Goal: Answer question/provide support: Share knowledge or assist other users

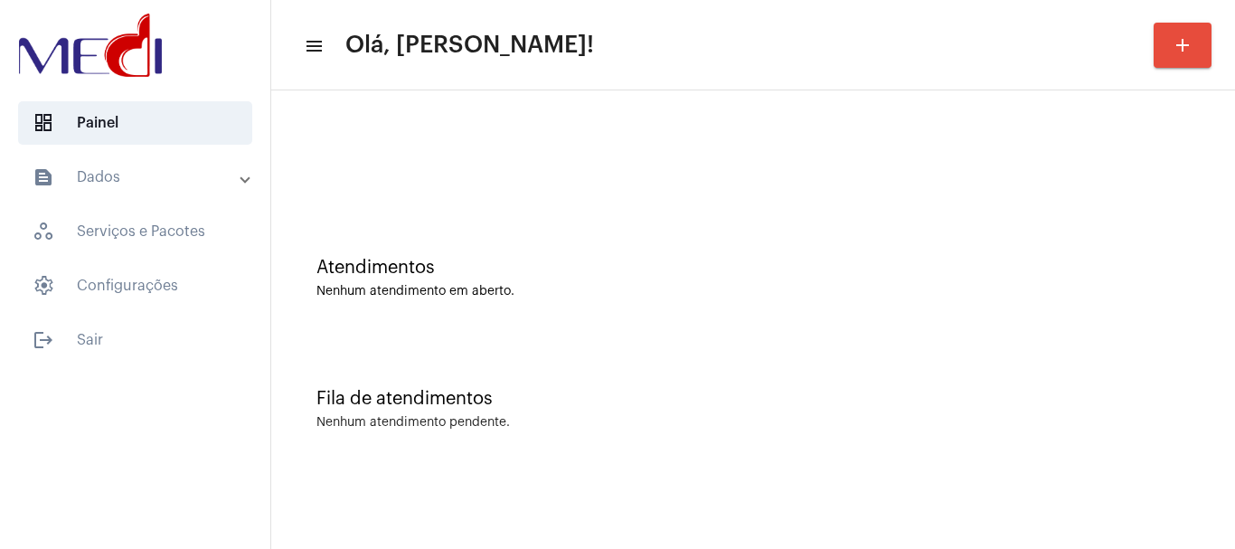
click at [449, 271] on div "Atendimentos" at bounding box center [754, 268] width 874 height 20
click at [525, 219] on div "Atendimentos Nenhum atendimento em aberto." at bounding box center [753, 268] width 946 height 131
click at [1180, 50] on mat-icon "add" at bounding box center [1183, 45] width 22 height 22
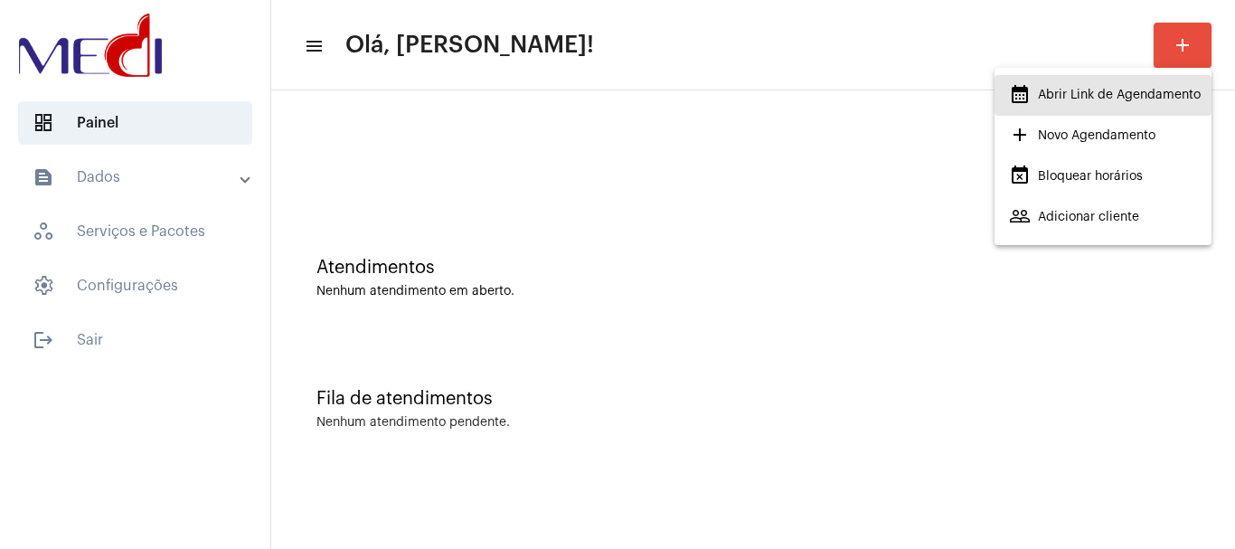
click at [1145, 87] on span "calendar_month_outlined Abrir Link de Agendamento" at bounding box center [1105, 95] width 192 height 33
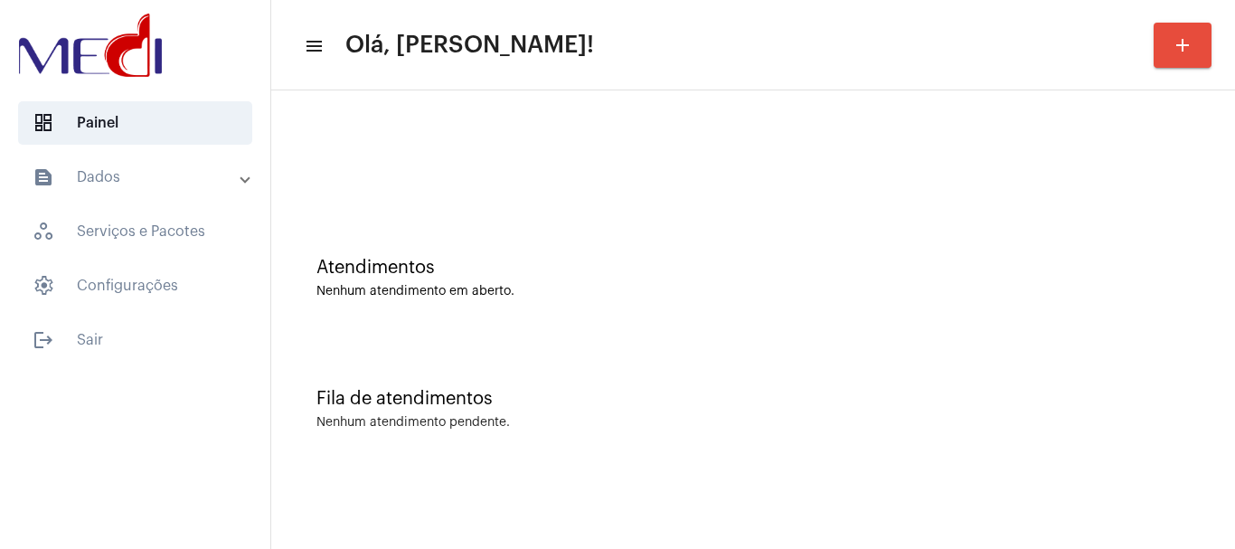
click at [634, 453] on div "Fila de atendimentos Nenhum atendimento pendente." at bounding box center [753, 400] width 946 height 131
click at [645, 368] on div "Fila de atendimentos Nenhum atendimento pendente." at bounding box center [753, 400] width 946 height 131
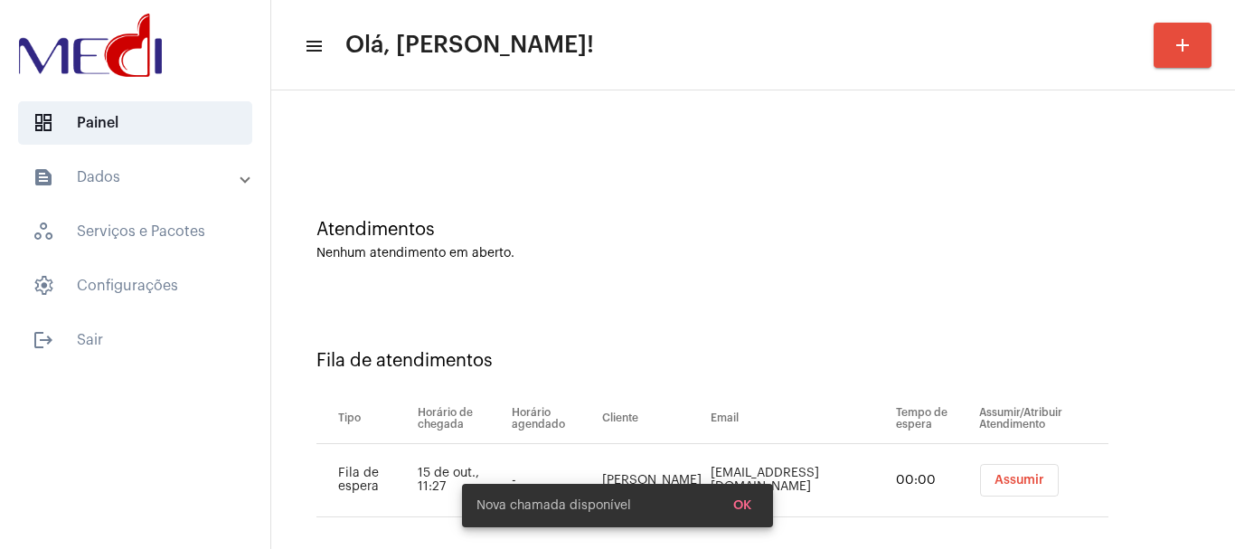
scroll to position [55, 0]
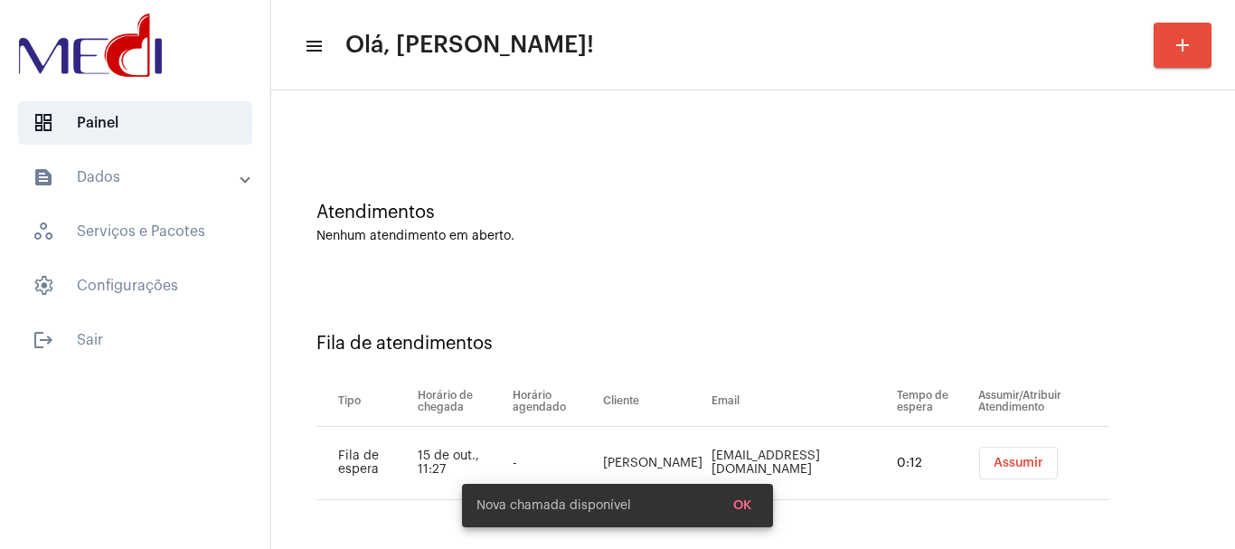
click at [1008, 454] on button "Assumir" at bounding box center [1018, 463] width 79 height 33
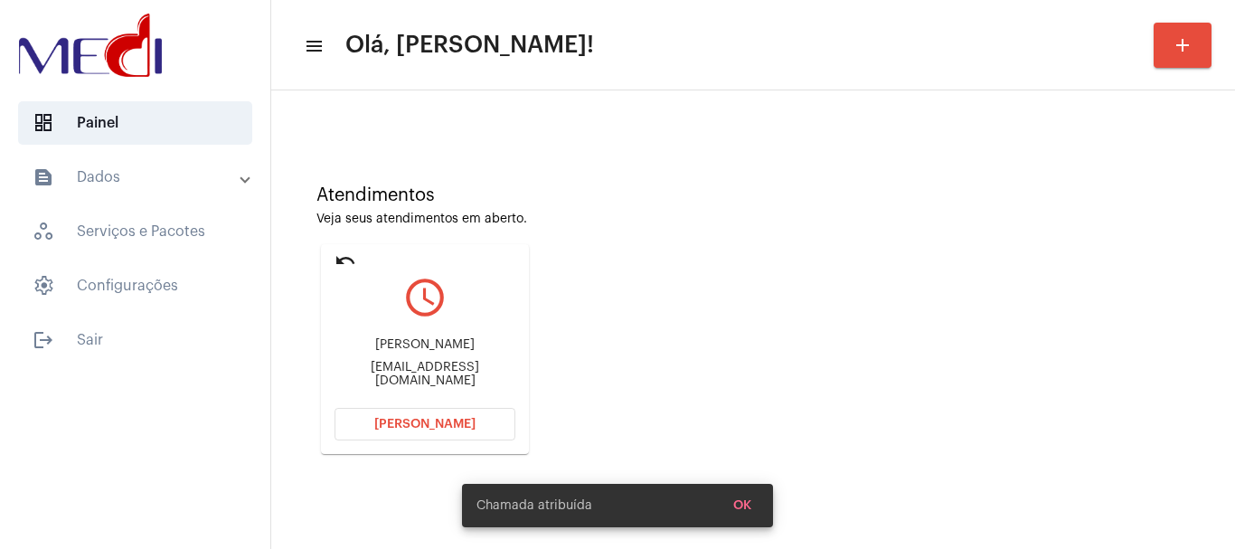
scroll to position [158, 0]
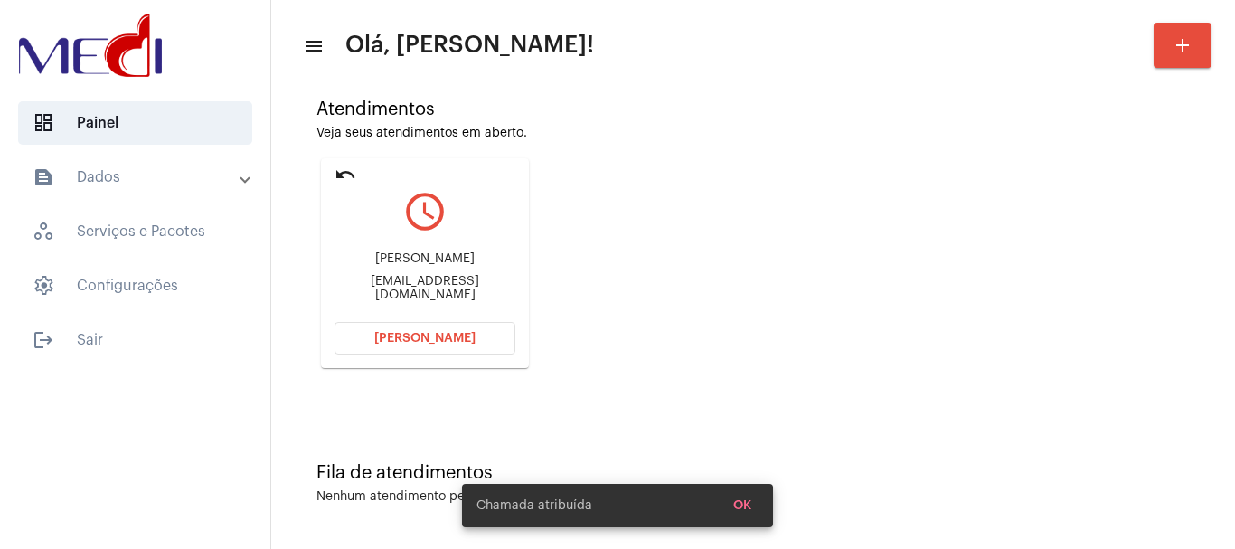
drag, startPoint x: 353, startPoint y: 260, endPoint x: 460, endPoint y: 265, distance: 107.8
click at [460, 265] on div "Talles Silva Rodrigues" at bounding box center [425, 259] width 181 height 14
copy div "Talles Silva Rodri"
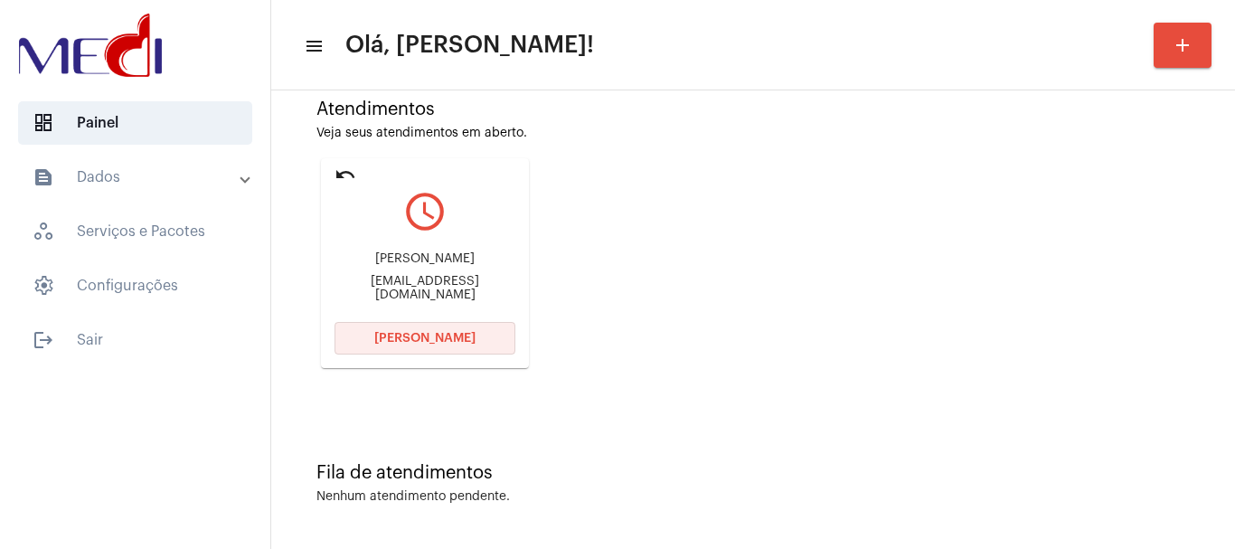
click at [403, 334] on span "Abrir Chamada" at bounding box center [424, 338] width 101 height 13
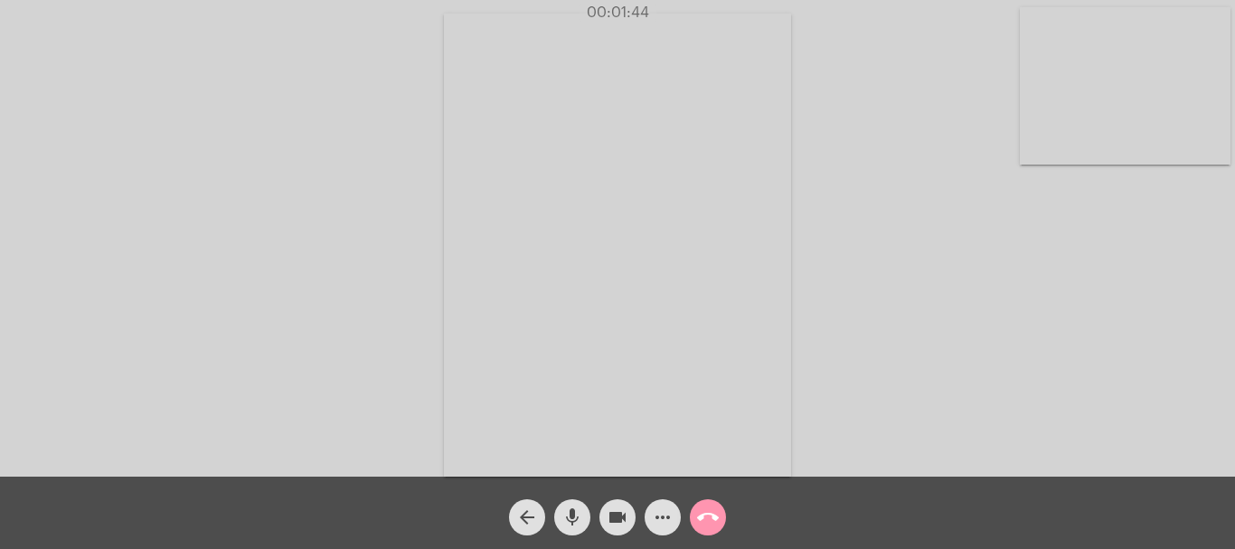
click at [708, 510] on mat-icon "call_end" at bounding box center [708, 517] width 22 height 22
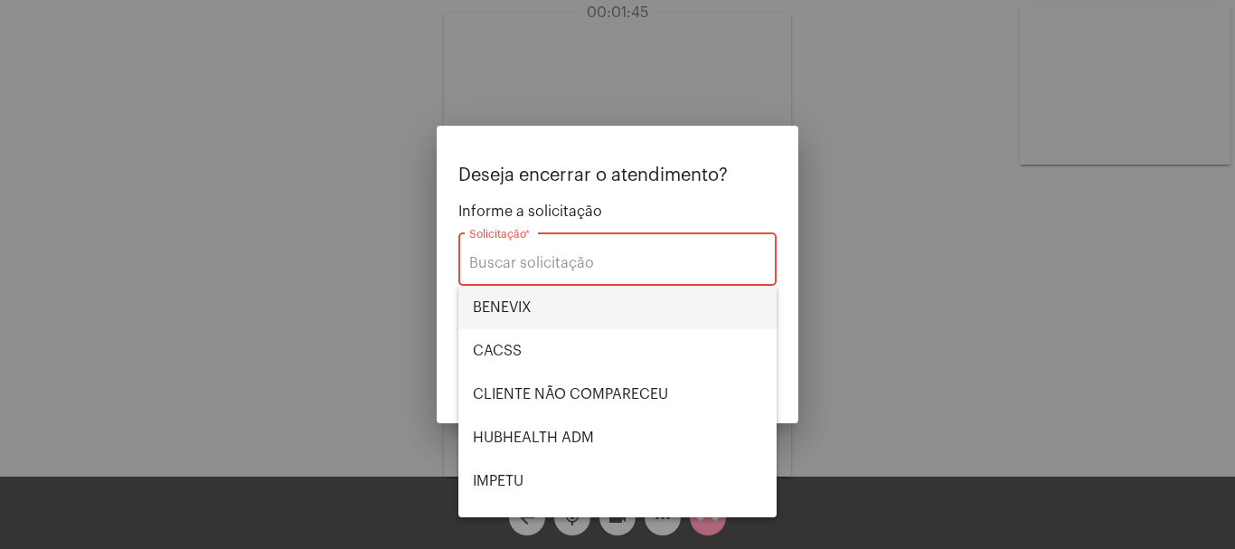
click at [527, 305] on span "BENEVIX" at bounding box center [617, 307] width 289 height 43
type input "BENEVIX"
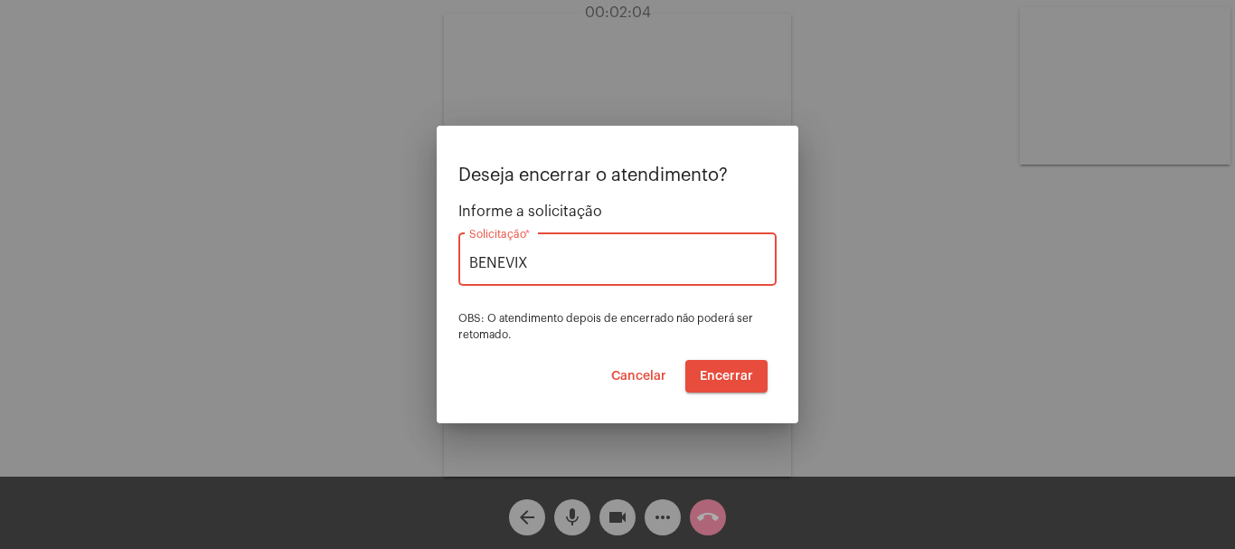
click at [709, 375] on span "Encerrar" at bounding box center [726, 376] width 53 height 13
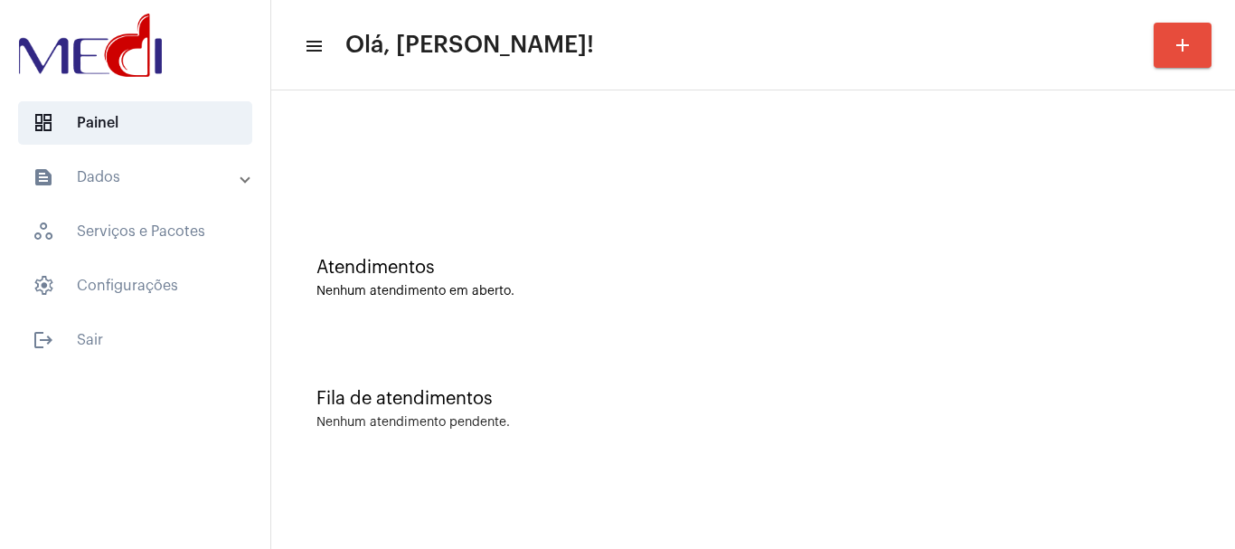
click at [915, 444] on div "Fila de atendimentos Nenhum atendimento pendente." at bounding box center [753, 400] width 946 height 131
click at [799, 291] on div "Nenhum atendimento em aberto." at bounding box center [754, 292] width 874 height 14
click at [535, 249] on div "Atendimentos Nenhum atendimento em aberto." at bounding box center [753, 268] width 946 height 131
click at [463, 181] on div at bounding box center [753, 151] width 946 height 104
click at [658, 317] on div "Atendimentos Nenhum atendimento em aberto." at bounding box center [753, 268] width 946 height 131
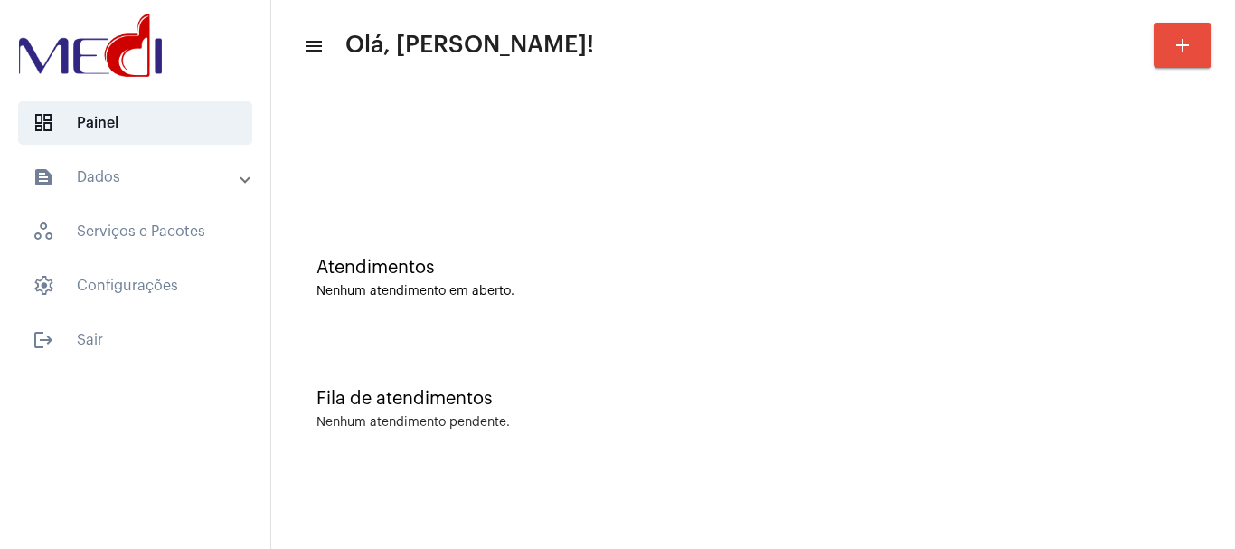
click at [685, 246] on div "Atendimentos Nenhum atendimento em aberto." at bounding box center [753, 268] width 946 height 131
click at [980, 514] on mat-sidenav-content "menu Olá, Leandra! add Atendimentos Nenhum atendimento em aberto. Fila de atend…" at bounding box center [753, 274] width 964 height 549
click at [469, 206] on div "Atendimentos Nenhum atendimento em aberto." at bounding box center [753, 268] width 946 height 131
click at [378, 147] on div at bounding box center [753, 151] width 946 height 104
click at [697, 314] on div "Atendimentos Nenhum atendimento em aberto." at bounding box center [753, 268] width 946 height 131
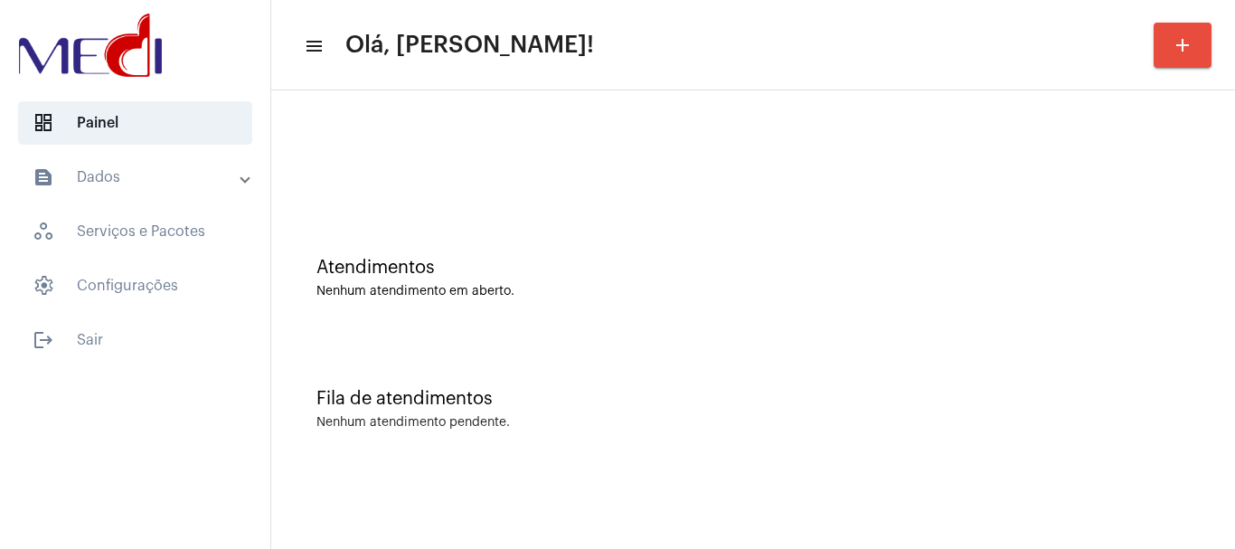
click at [714, 380] on div "Fila de atendimentos Nenhum atendimento pendente." at bounding box center [753, 400] width 946 height 131
click at [610, 284] on div "Atendimentos Nenhum atendimento em aberto." at bounding box center [754, 278] width 874 height 41
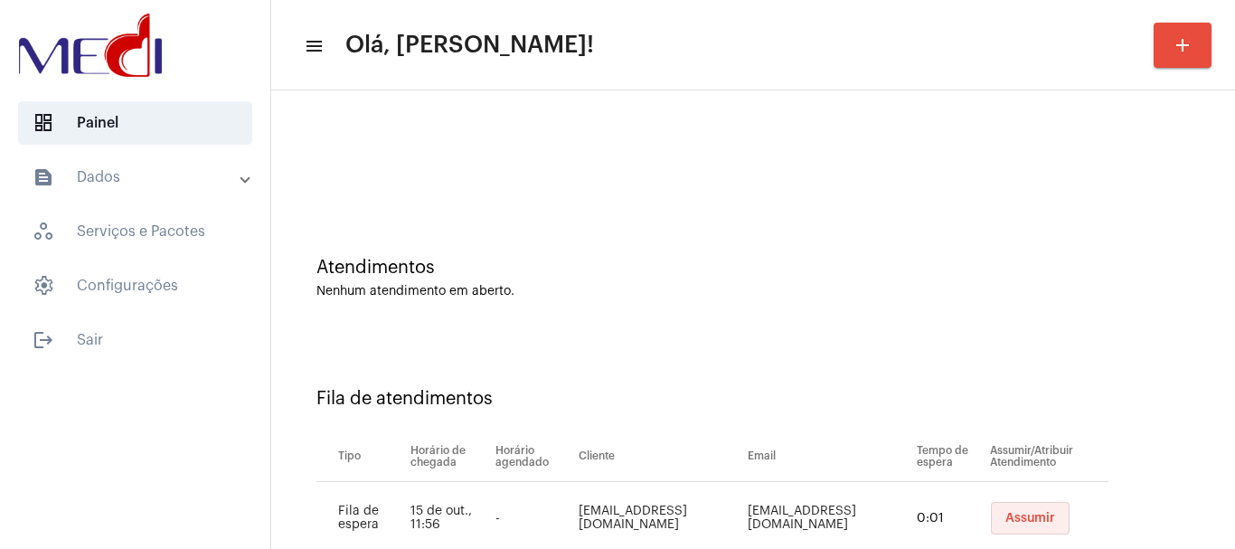
click at [1026, 516] on button "Assumir" at bounding box center [1030, 518] width 79 height 33
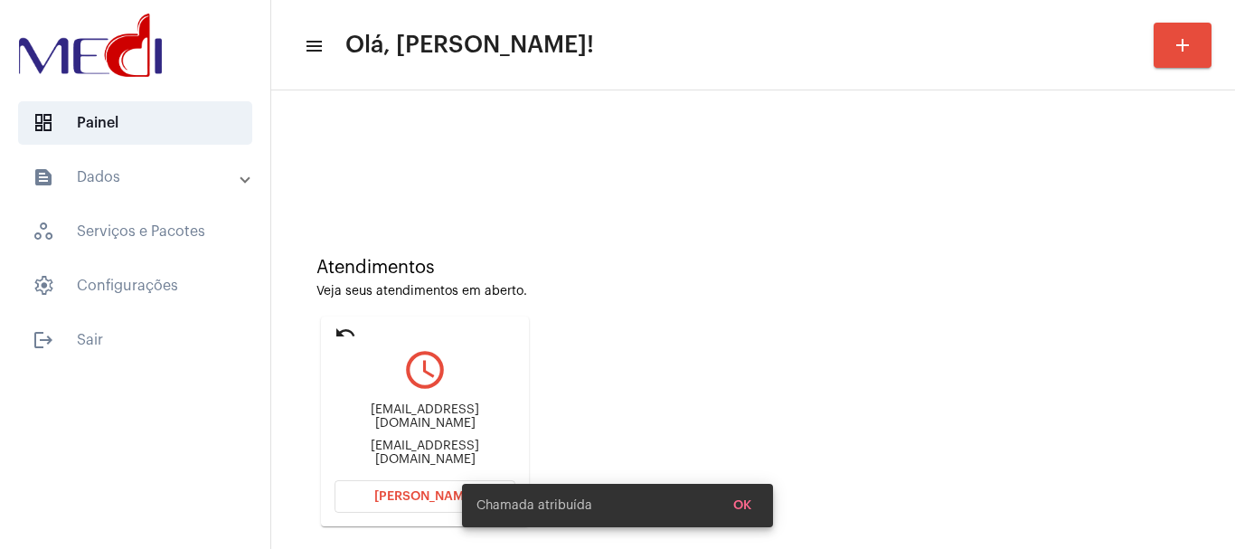
scroll to position [158, 0]
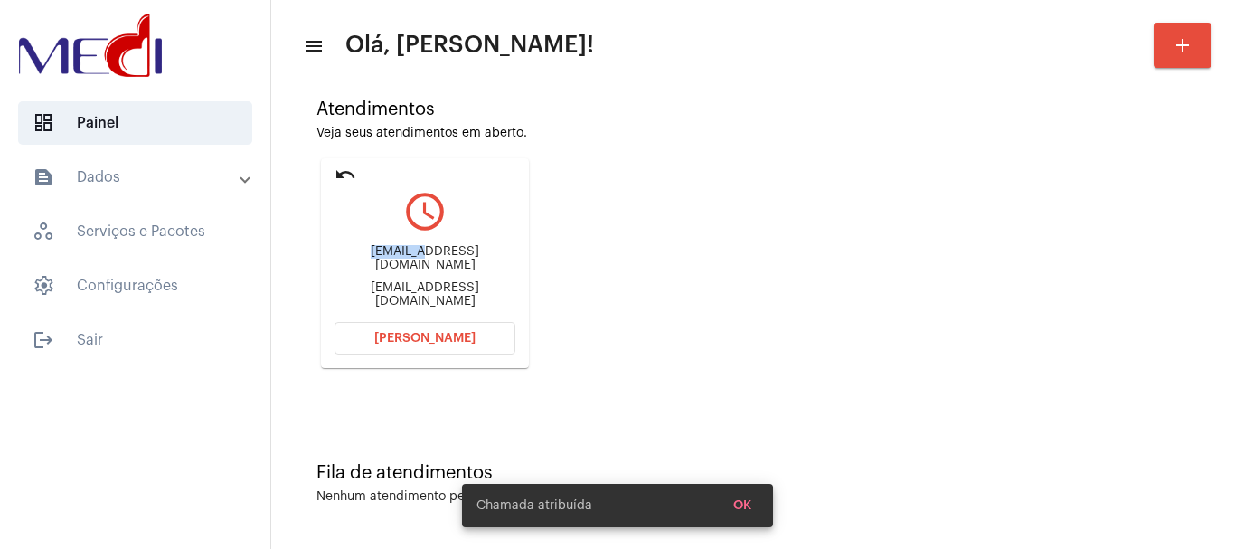
drag, startPoint x: 355, startPoint y: 264, endPoint x: 421, endPoint y: 263, distance: 65.1
click at [421, 263] on div "Lemcosta@gmail.com" at bounding box center [425, 258] width 181 height 27
copy div "Lemcosta"
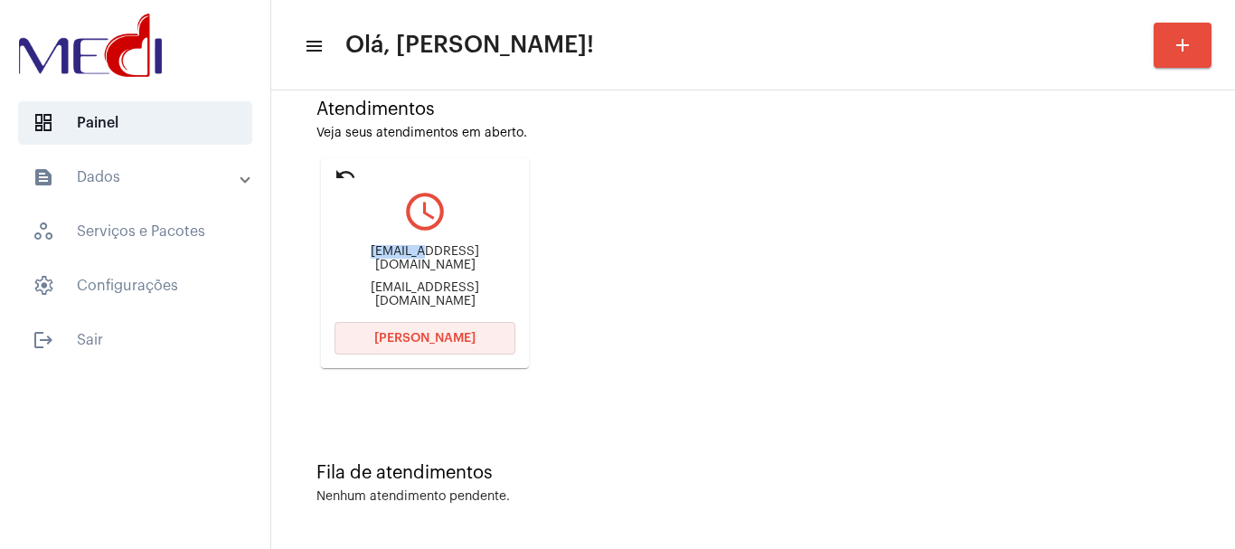
click at [391, 345] on button "Abrir Chamada" at bounding box center [425, 338] width 181 height 33
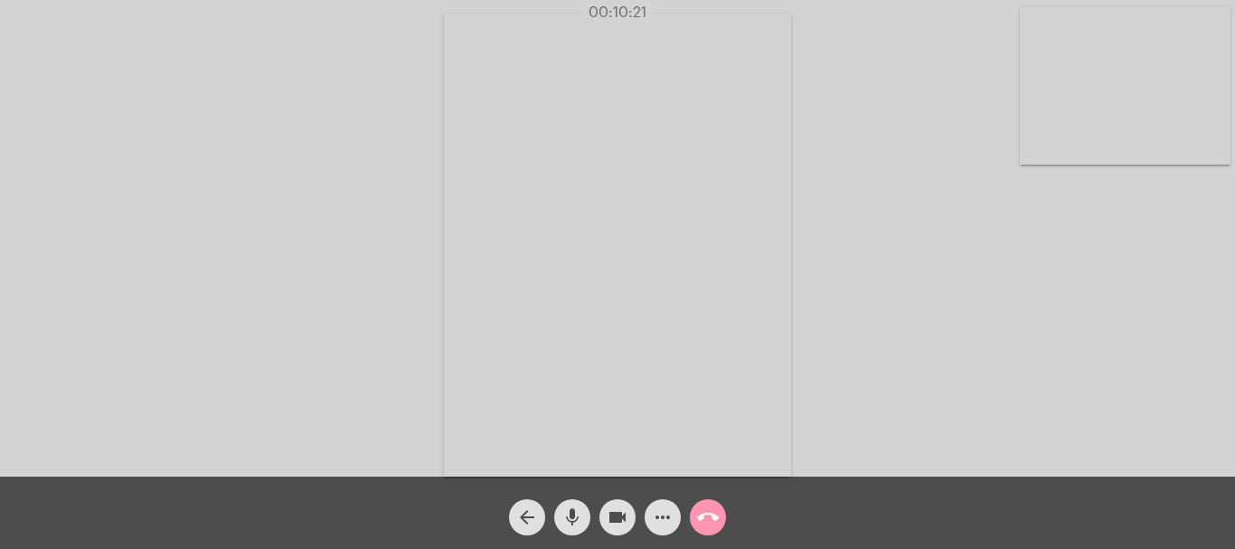
click at [709, 518] on mat-icon "call_end" at bounding box center [708, 517] width 22 height 22
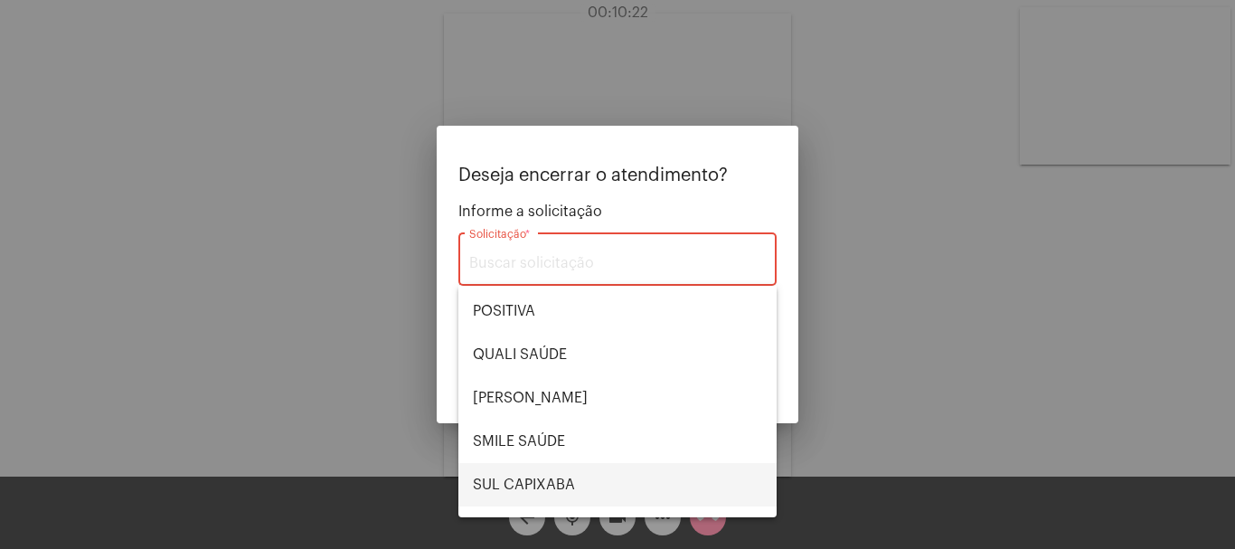
scroll to position [376, 0]
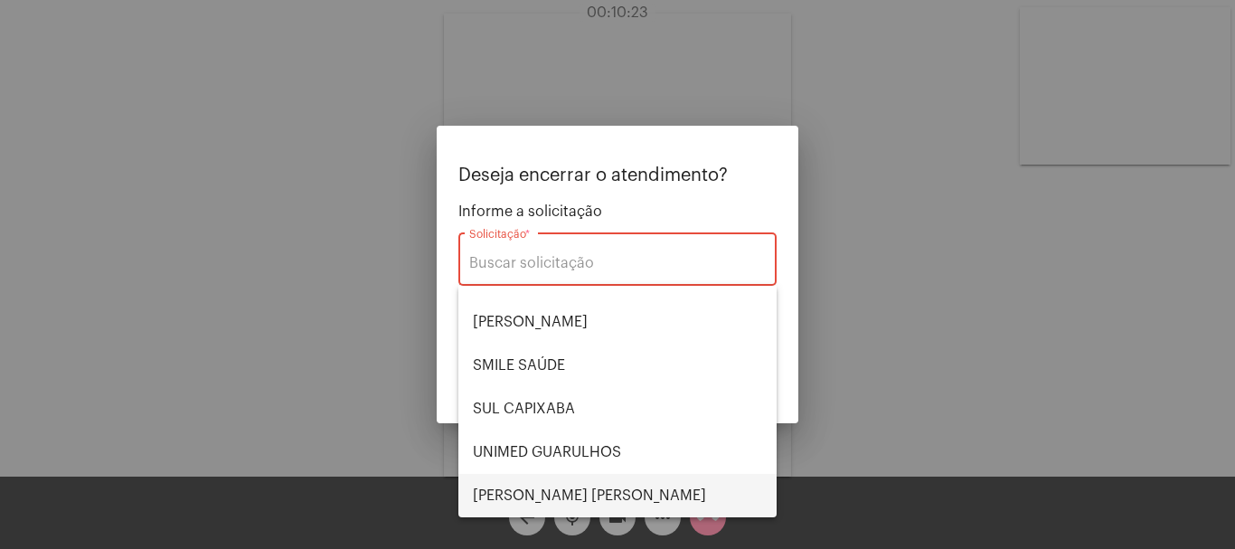
click at [555, 497] on span "VERA CRUZ" at bounding box center [617, 495] width 289 height 43
type input "VERA CRUZ"
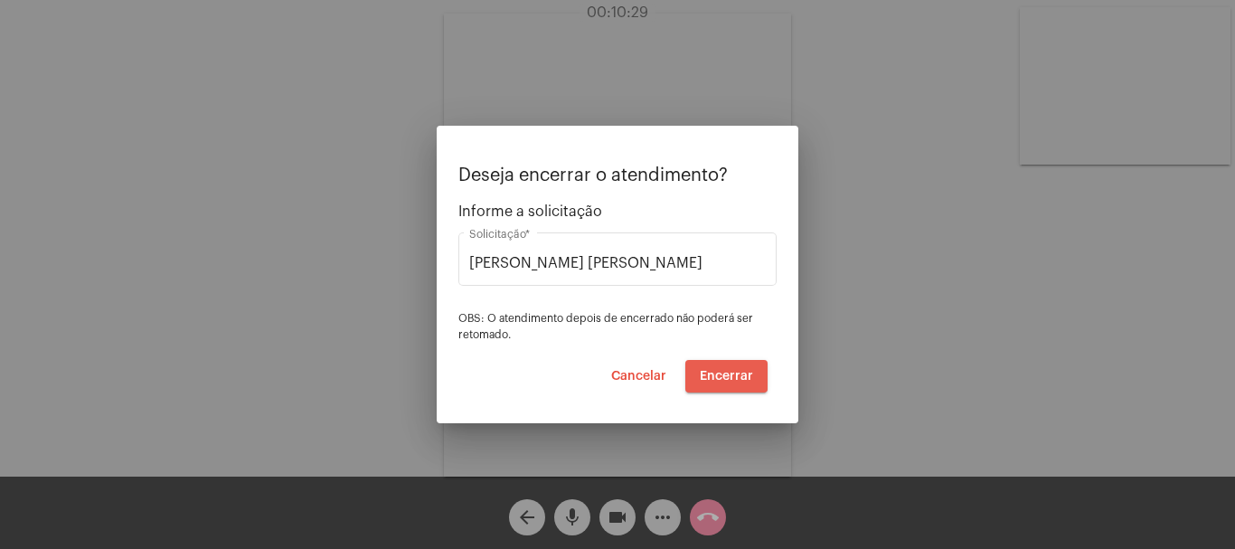
click at [719, 372] on span "Encerrar" at bounding box center [726, 376] width 53 height 13
click at [722, 374] on span "Encerrar" at bounding box center [726, 376] width 53 height 13
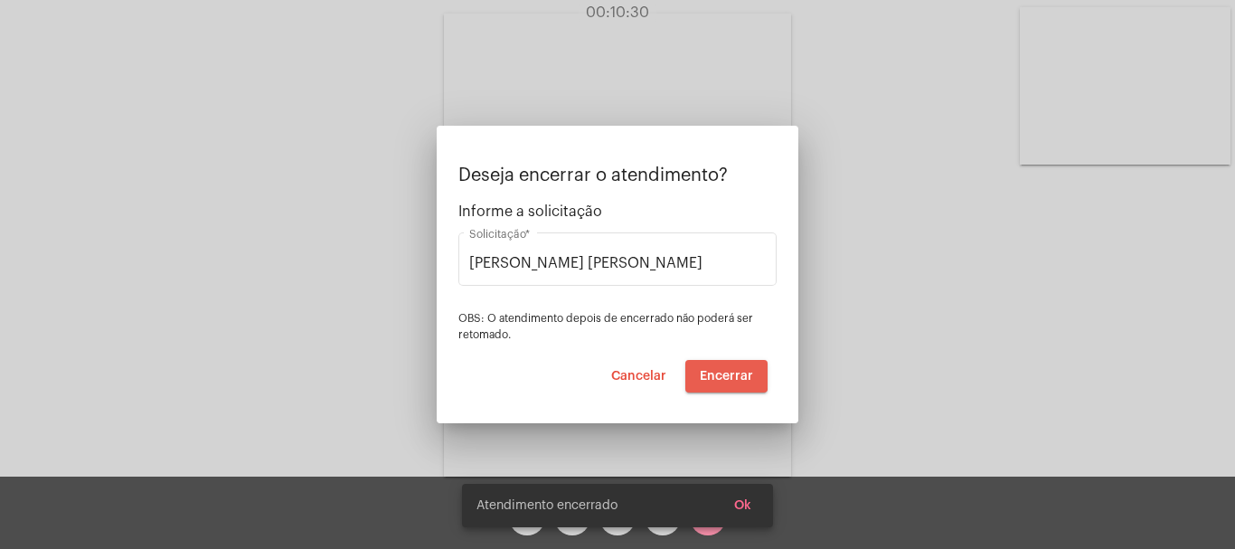
click at [722, 374] on video at bounding box center [617, 245] width 347 height 463
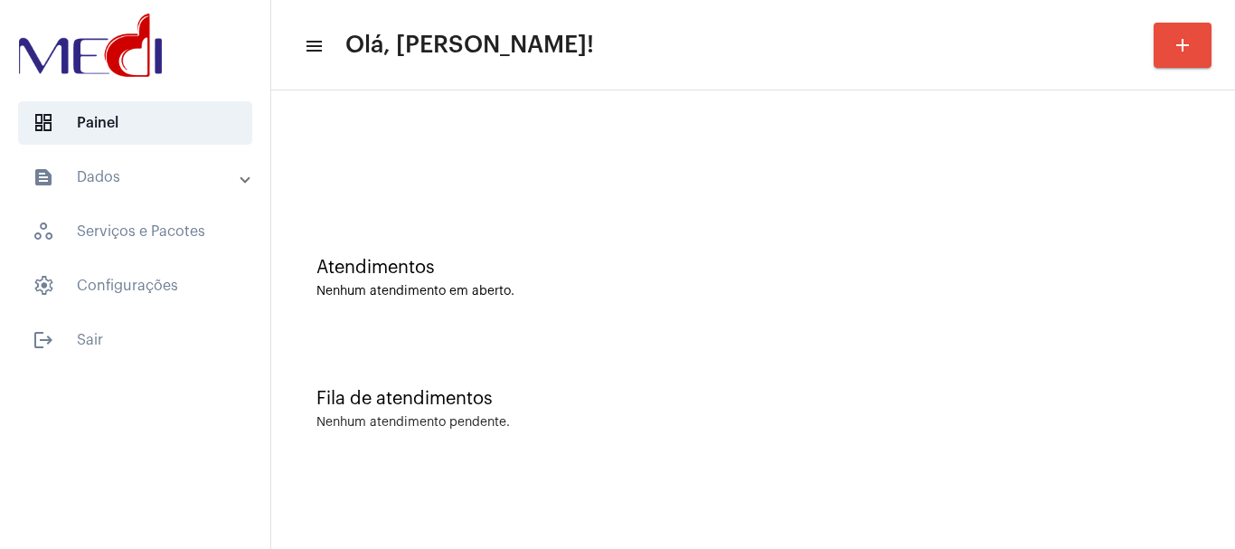
click at [585, 288] on div "Nenhum atendimento em aberto." at bounding box center [754, 292] width 874 height 14
click at [631, 243] on div "Atendimentos Nenhum atendimento em aberto." at bounding box center [753, 268] width 946 height 131
click at [534, 419] on div "Nenhum atendimento pendente." at bounding box center [754, 423] width 874 height 14
click at [545, 323] on div "Atendimentos Nenhum atendimento em aberto." at bounding box center [753, 268] width 946 height 131
click at [519, 316] on div "Atendimentos Nenhum atendimento em aberto." at bounding box center [753, 268] width 946 height 131
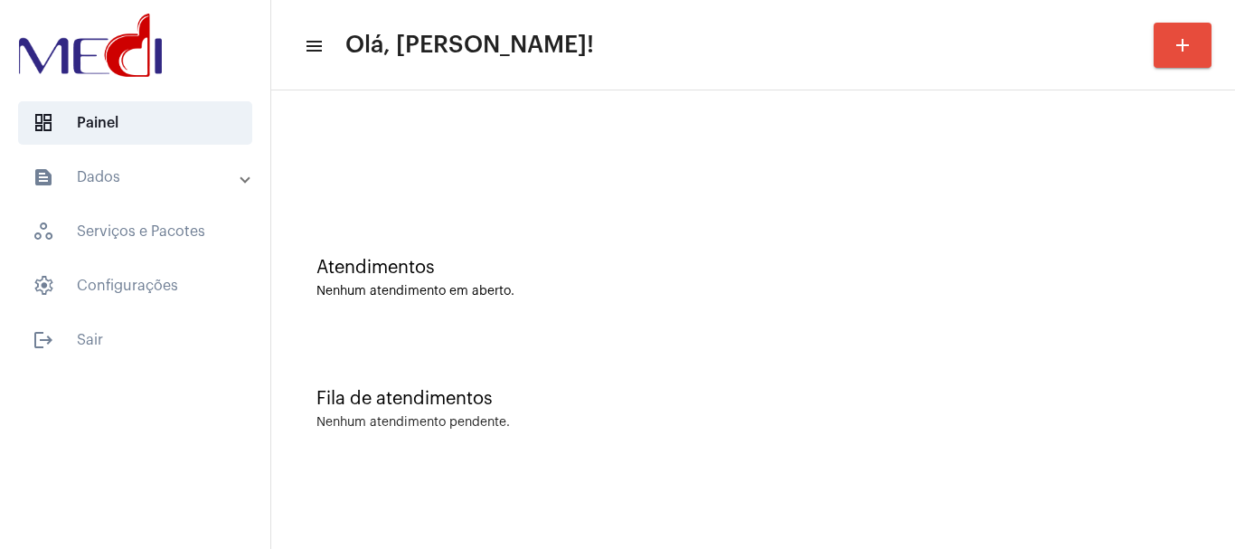
click at [582, 228] on div "Atendimentos Nenhum atendimento em aberto." at bounding box center [753, 268] width 946 height 131
click at [586, 281] on div "Atendimentos Nenhum atendimento em aberto." at bounding box center [754, 278] width 874 height 41
click at [544, 356] on div "Fila de atendimentos Nenhum atendimento pendente." at bounding box center [753, 400] width 946 height 131
click at [735, 332] on div "Atendimentos Nenhum atendimento em aberto." at bounding box center [753, 268] width 946 height 131
click at [470, 478] on mat-sidenav-content "menu Olá, Leandra! add Atendimentos Nenhum atendimento em aberto. Fila de atend…" at bounding box center [753, 274] width 964 height 549
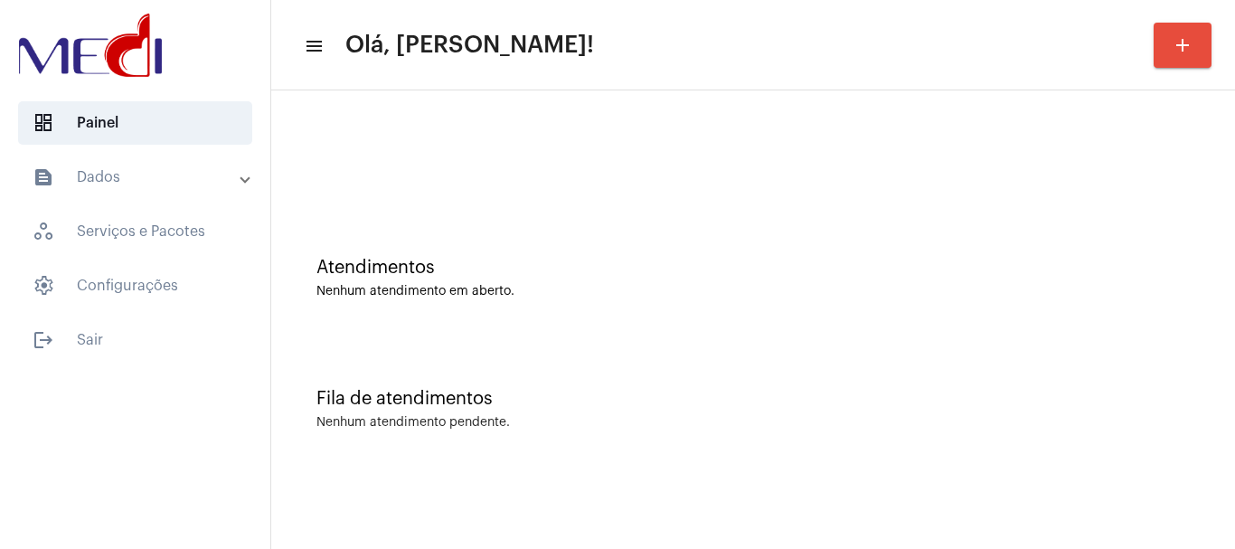
click at [673, 208] on div "Atendimentos Nenhum atendimento em aberto." at bounding box center [753, 268] width 946 height 131
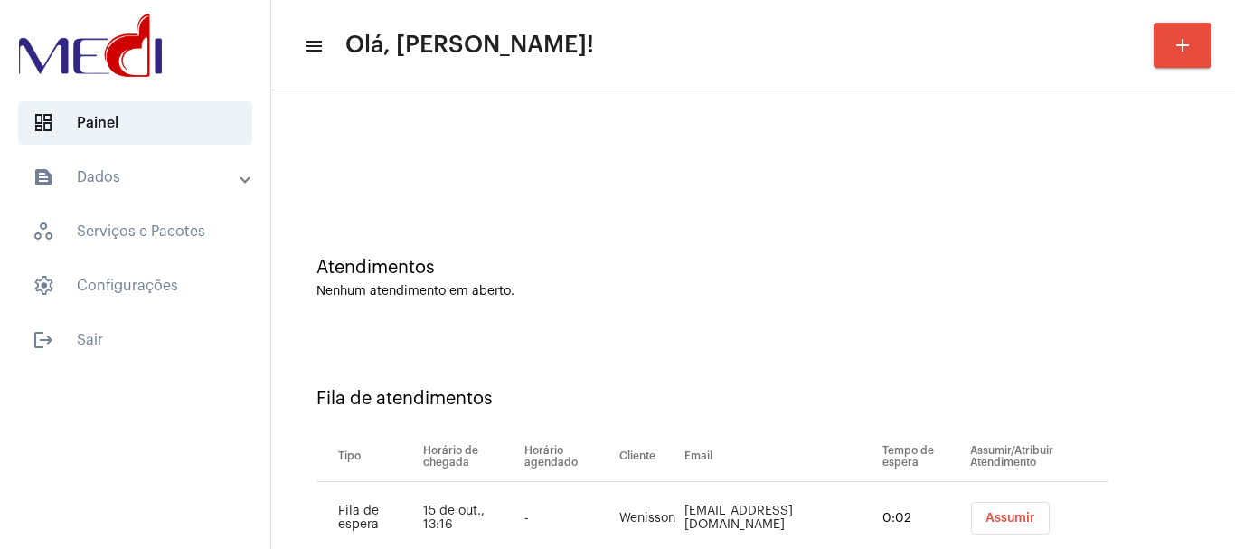
click at [1006, 514] on span "Assumir" at bounding box center [1011, 518] width 50 height 13
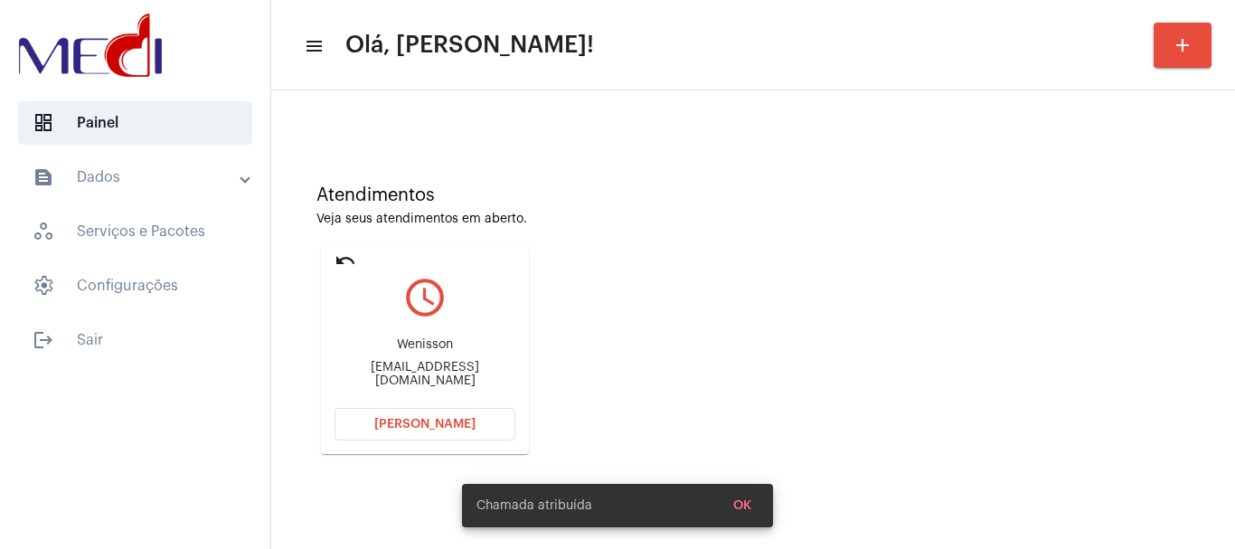
scroll to position [158, 0]
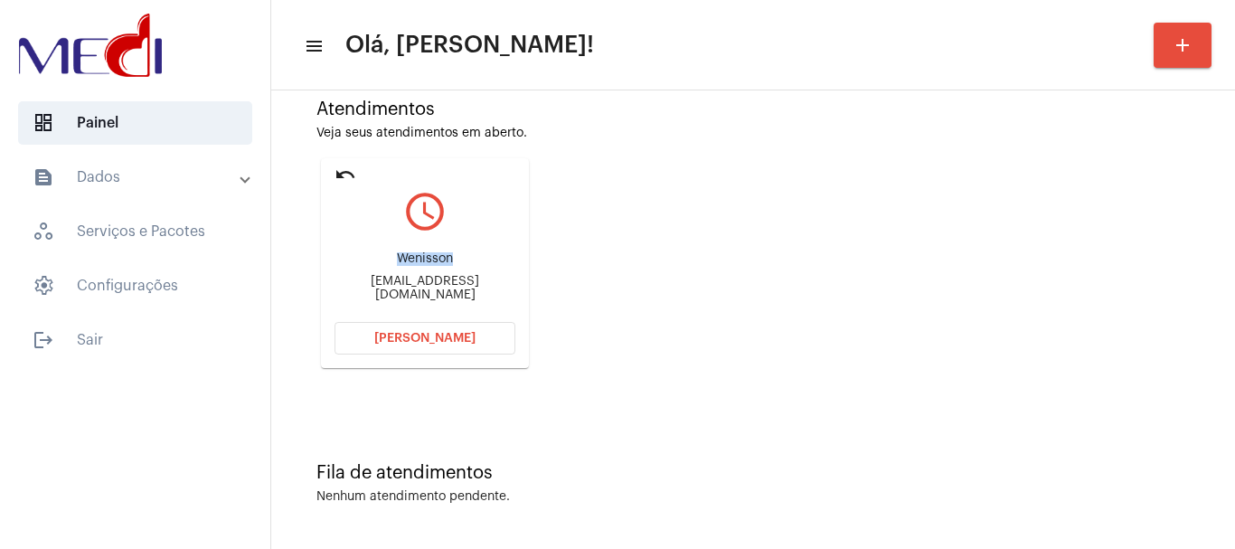
drag, startPoint x: 383, startPoint y: 261, endPoint x: 451, endPoint y: 253, distance: 68.3
click at [451, 253] on div "[PERSON_NAME] [PERSON_NAME][EMAIL_ADDRESS][DOMAIN_NAME]" at bounding box center [425, 276] width 181 height 81
click at [356, 166] on mat-card "undo query_builder [PERSON_NAME] [PERSON_NAME][EMAIL_ADDRESS][DOMAIN_NAME] [PER…" at bounding box center [425, 263] width 208 height 210
click at [351, 170] on mat-icon "undo" at bounding box center [346, 175] width 22 height 22
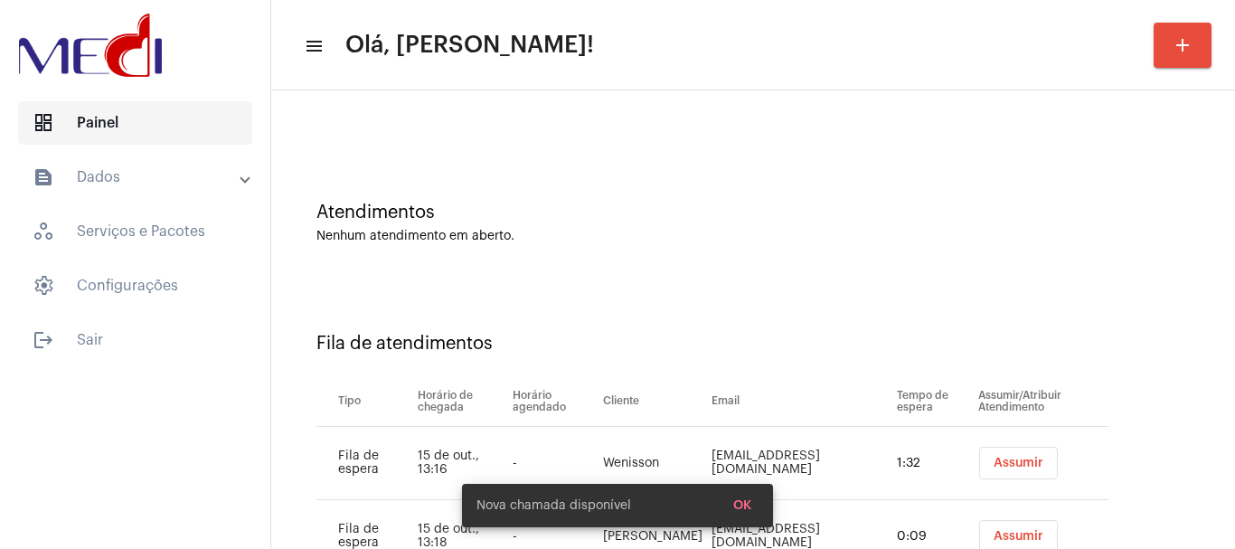
scroll to position [128, 0]
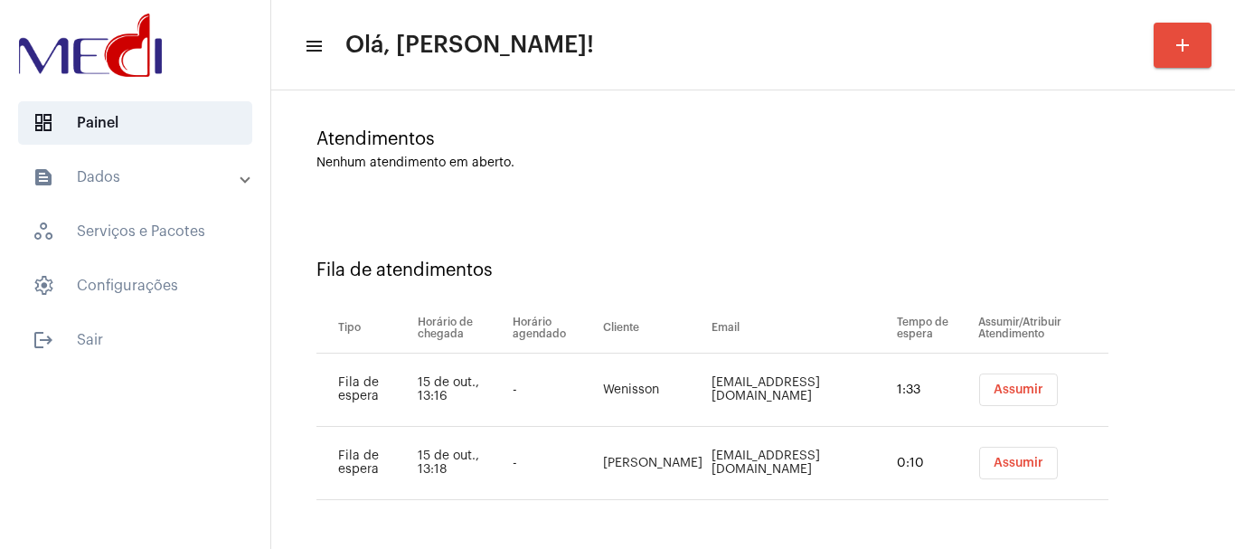
click at [996, 462] on span "Assumir" at bounding box center [1019, 463] width 50 height 13
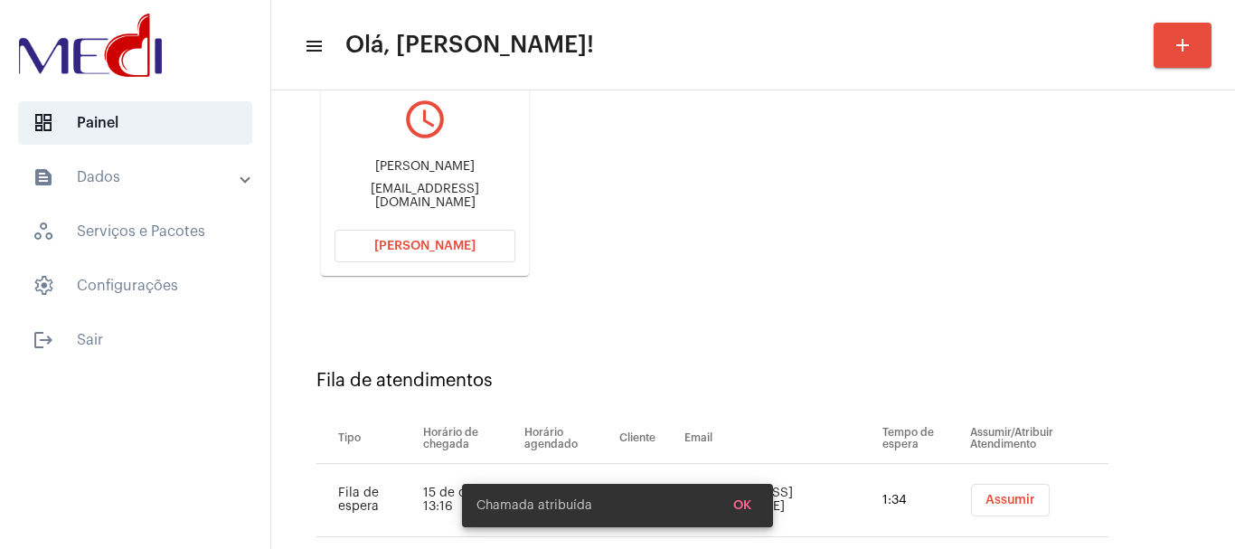
scroll to position [288, 0]
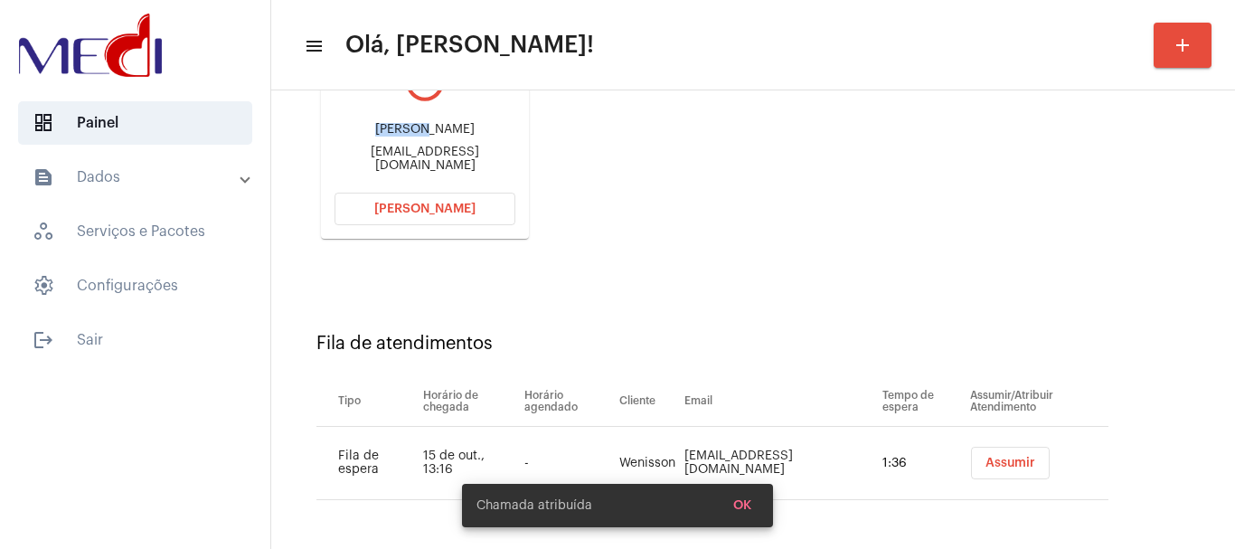
drag, startPoint x: 434, startPoint y: 125, endPoint x: 454, endPoint y: 127, distance: 20.0
click at [454, 127] on div "cecilia izamiranda2810@gmail.com" at bounding box center [425, 147] width 181 height 81
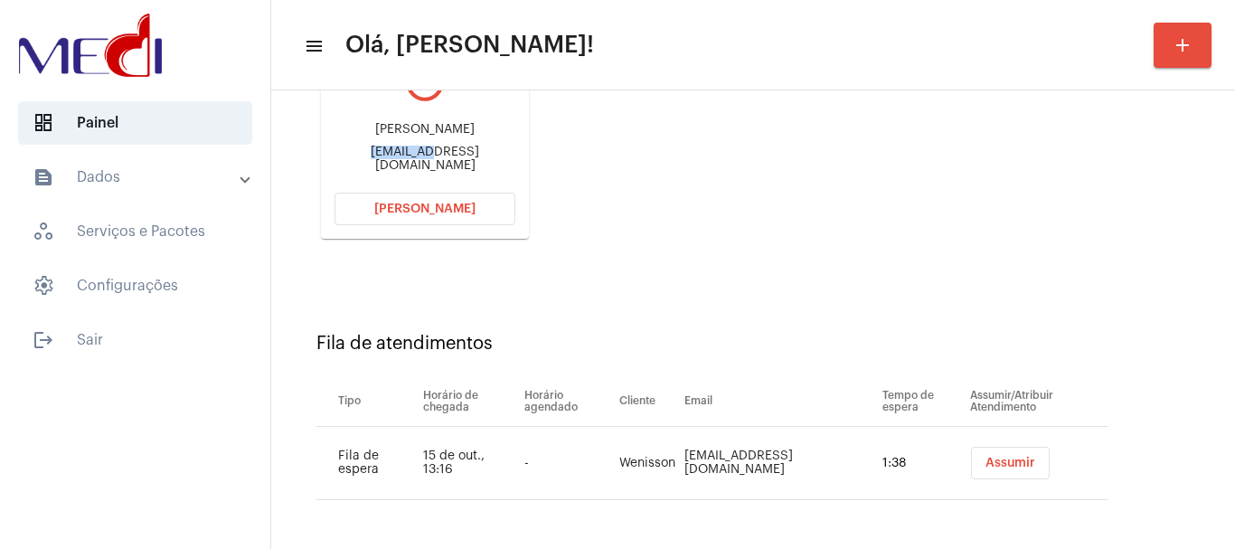
drag, startPoint x: 335, startPoint y: 163, endPoint x: 399, endPoint y: 159, distance: 64.3
click at [399, 159] on div "izamiranda2810@gmail.com" at bounding box center [425, 159] width 181 height 27
copy div "izamirand"
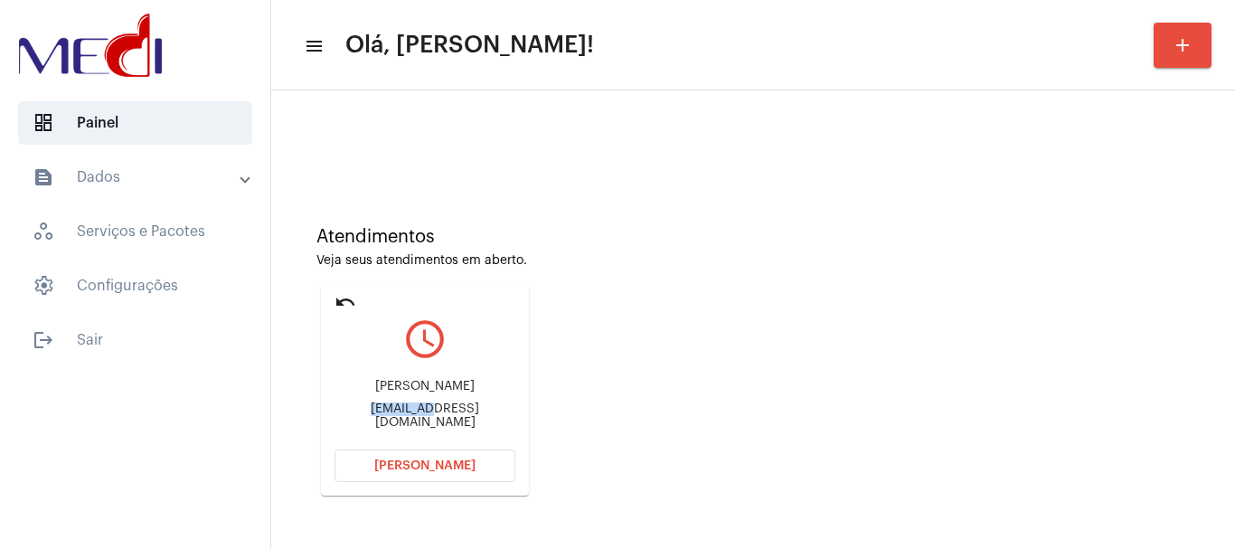
scroll to position [16, 0]
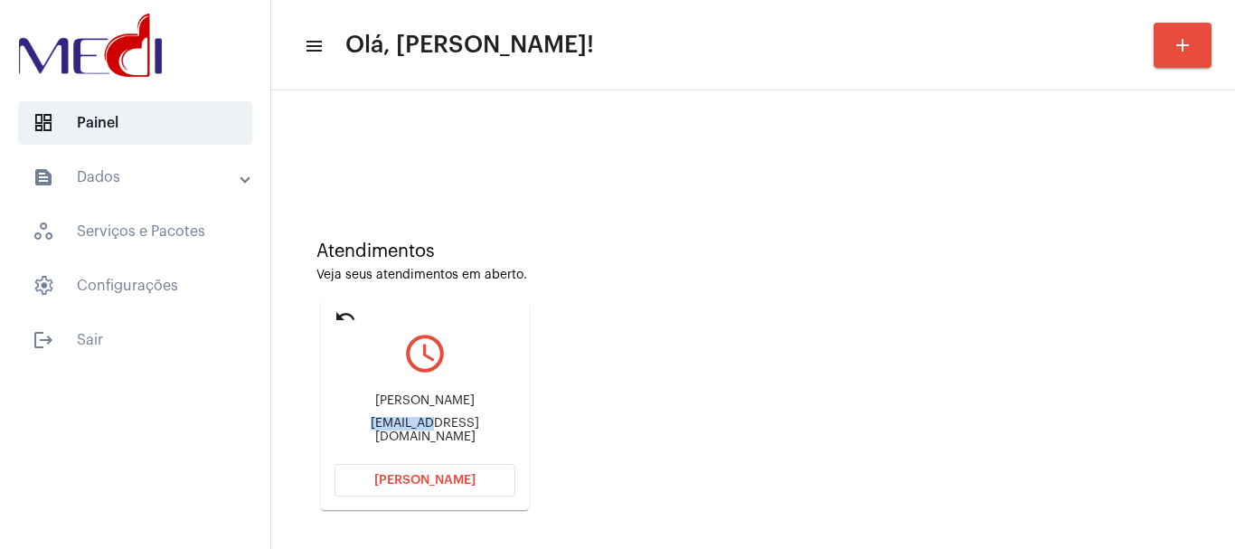
click at [392, 487] on button "Abrir Chamada" at bounding box center [425, 480] width 181 height 33
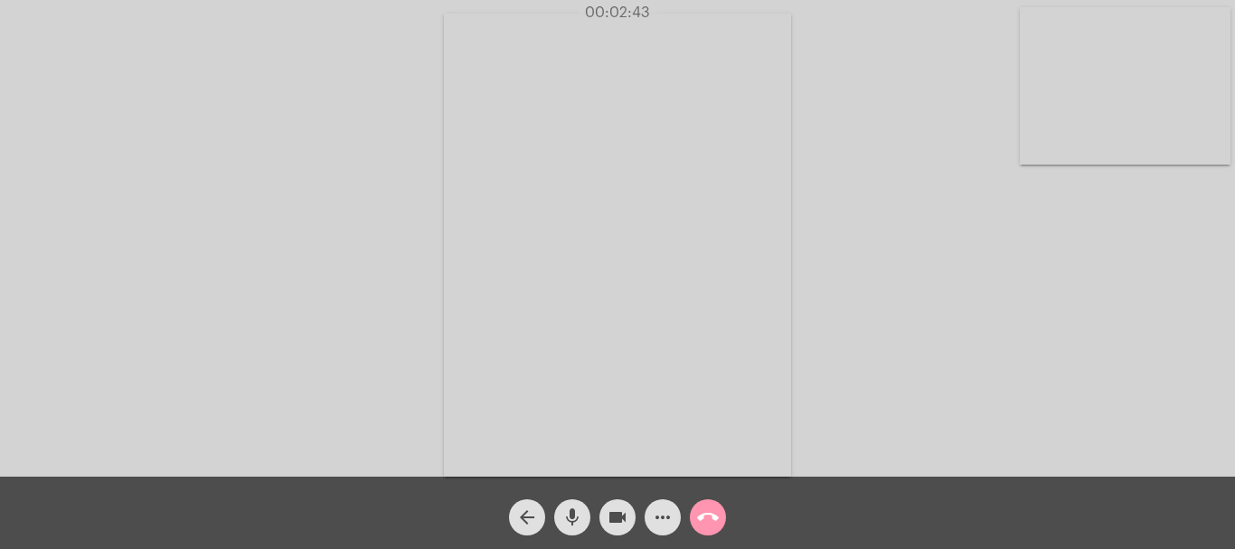
click at [715, 521] on mat-icon "call_end" at bounding box center [708, 517] width 22 height 22
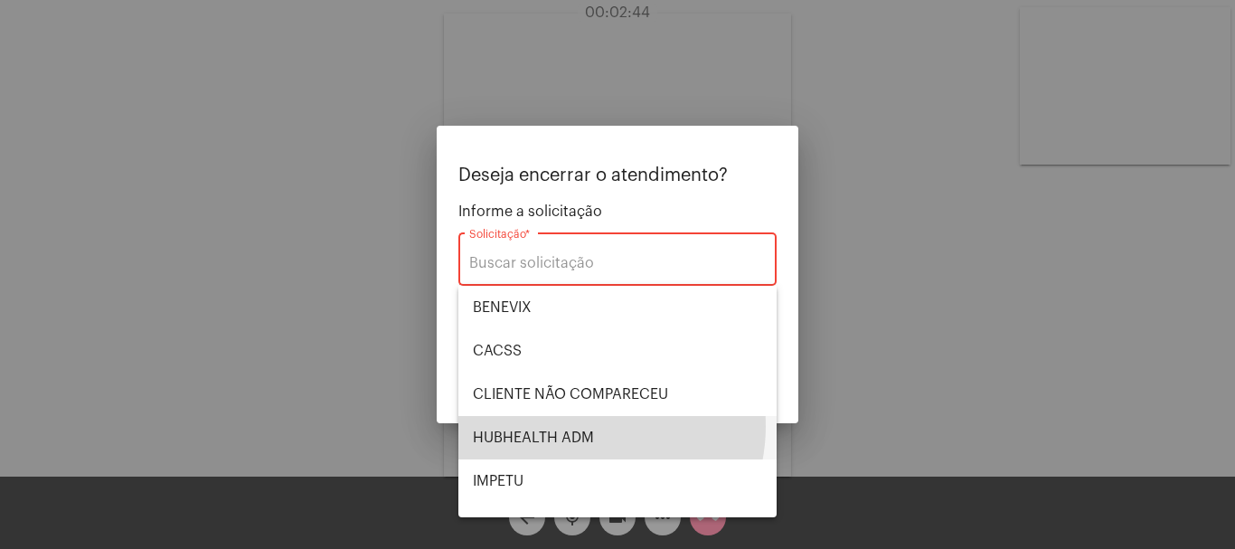
click at [581, 426] on span "HUBHEALTH ADM" at bounding box center [617, 437] width 289 height 43
type input "HUBHEALTH ADM"
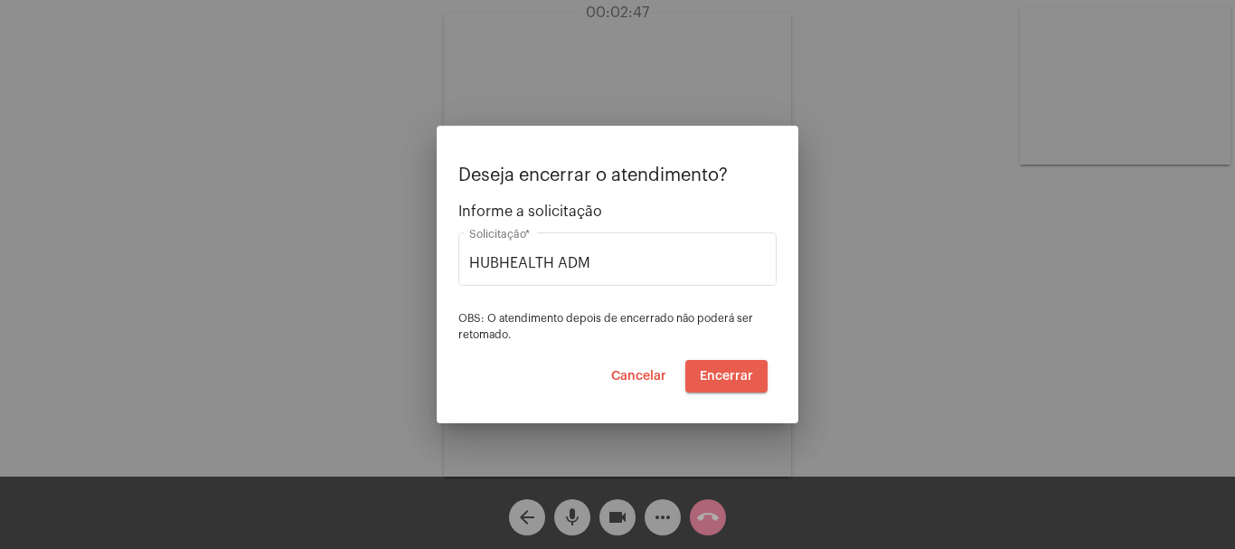
click at [724, 378] on span "Encerrar" at bounding box center [726, 376] width 53 height 13
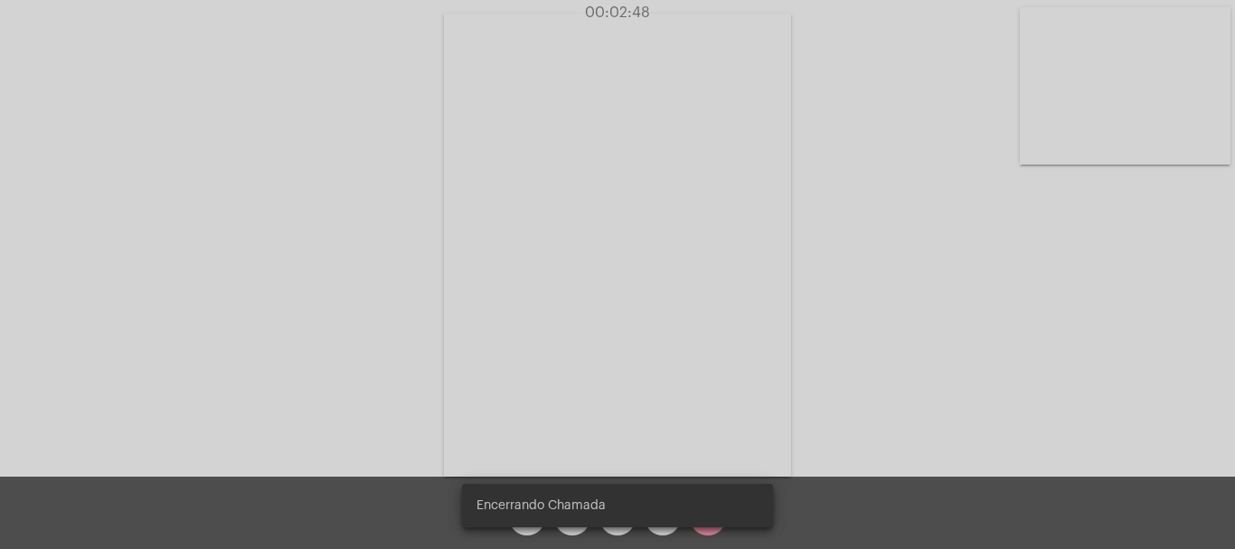
click at [724, 378] on video at bounding box center [617, 245] width 347 height 463
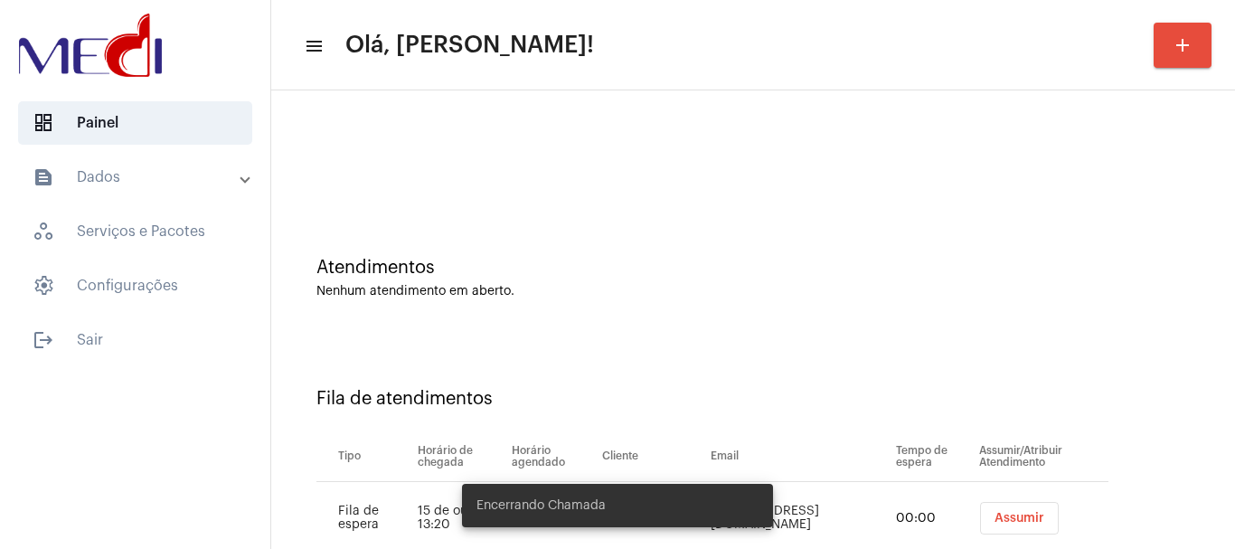
scroll to position [55, 0]
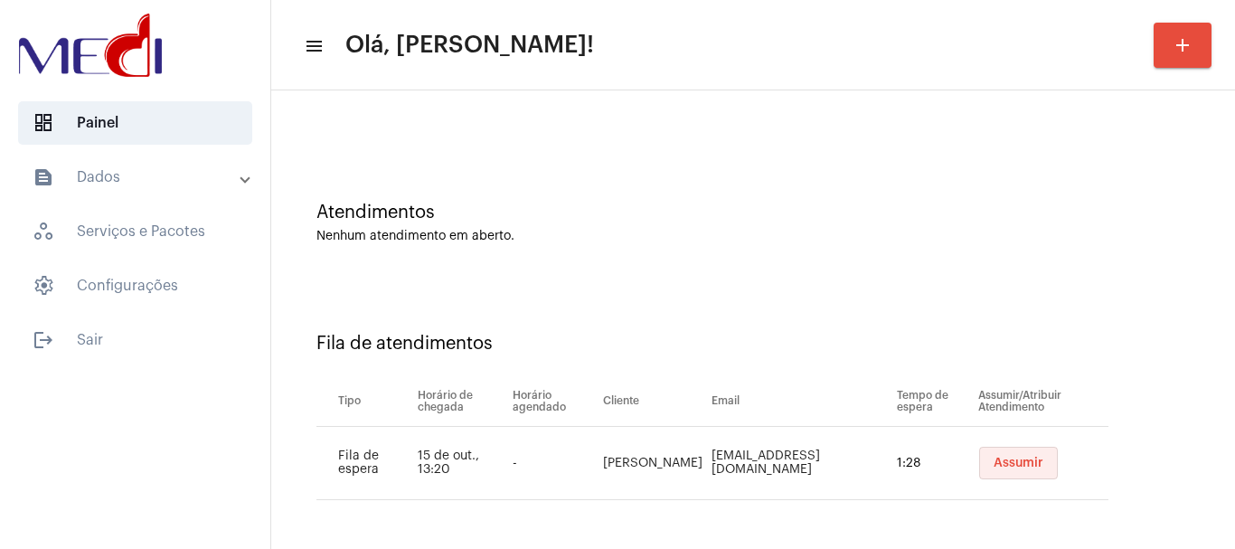
click at [1008, 456] on button "Assumir" at bounding box center [1018, 463] width 79 height 33
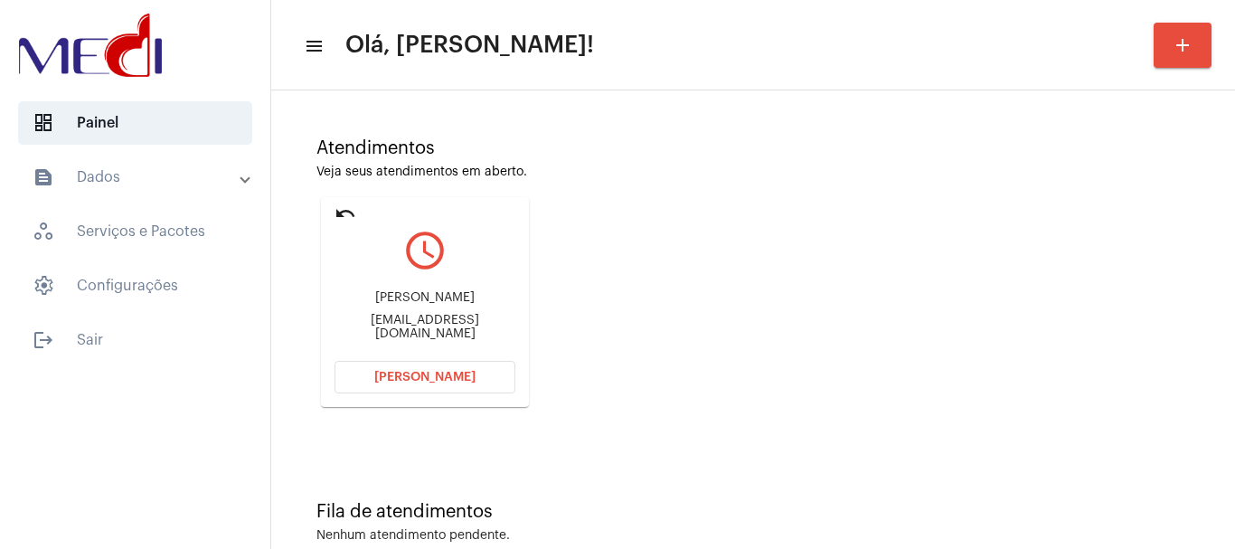
scroll to position [158, 0]
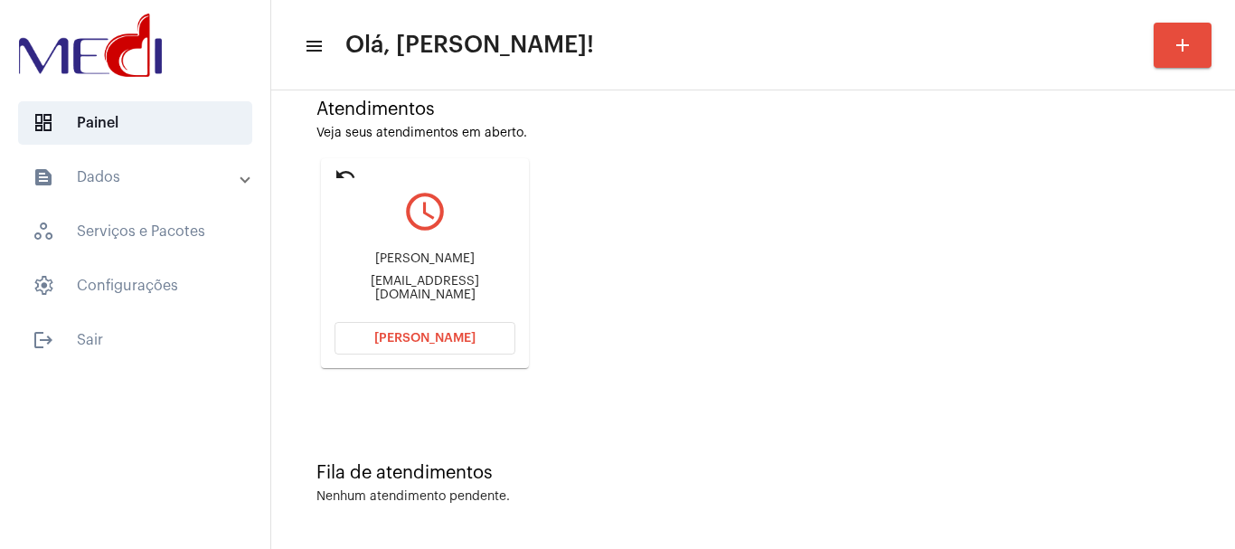
drag, startPoint x: 372, startPoint y: 266, endPoint x: 470, endPoint y: 258, distance: 98.9
click at [470, 258] on div "José Wilson simonysoueu@gmail.com" at bounding box center [425, 276] width 181 height 81
copy div "José Wilson"
click at [439, 336] on span "Abrir Chamada" at bounding box center [424, 338] width 101 height 13
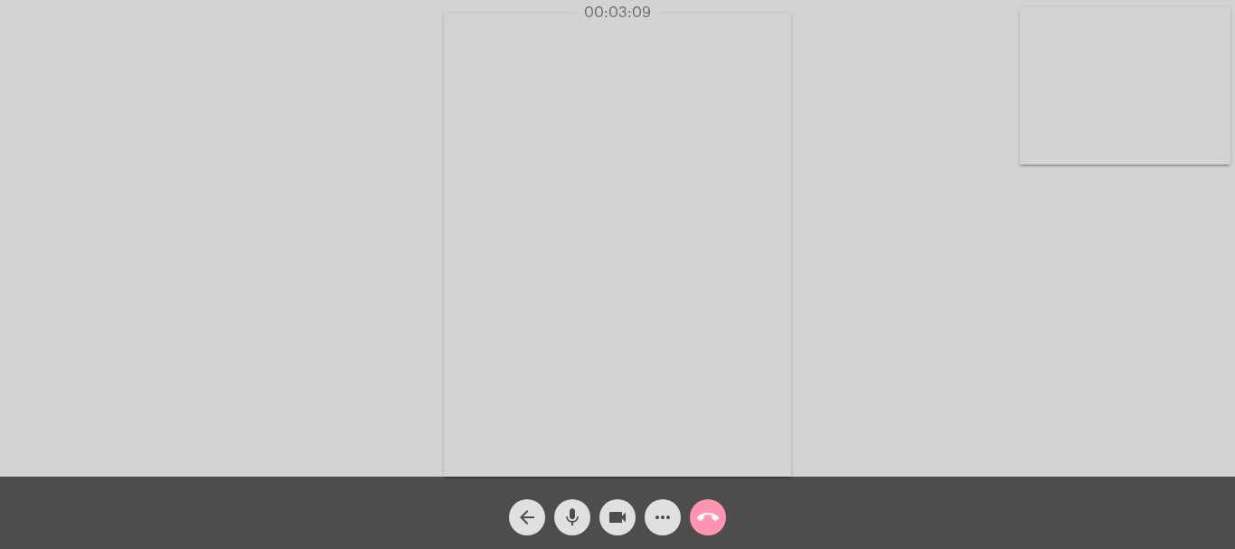
click at [697, 516] on mat-icon "call_end" at bounding box center [708, 517] width 22 height 22
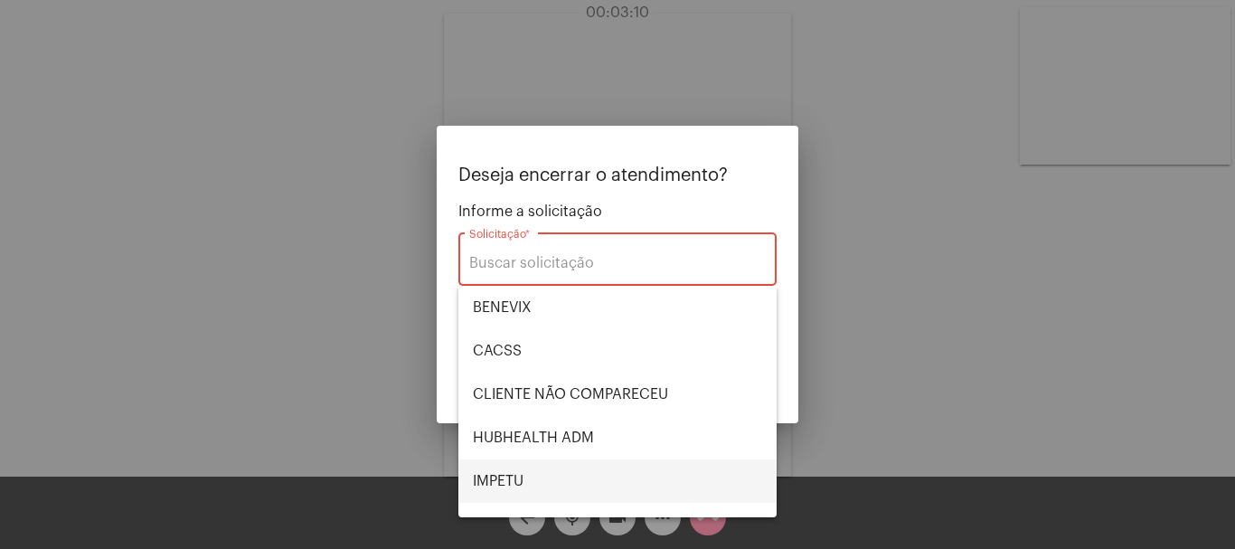
click at [506, 487] on span "IMPETU" at bounding box center [617, 480] width 289 height 43
type input "IMPETU"
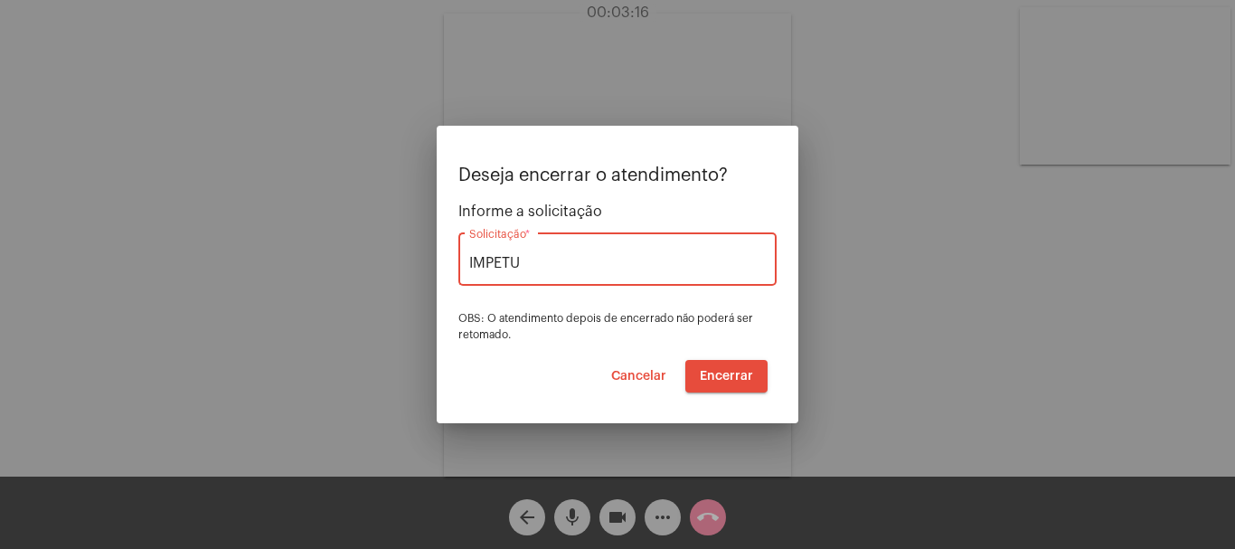
click at [748, 373] on span "Encerrar" at bounding box center [726, 376] width 53 height 13
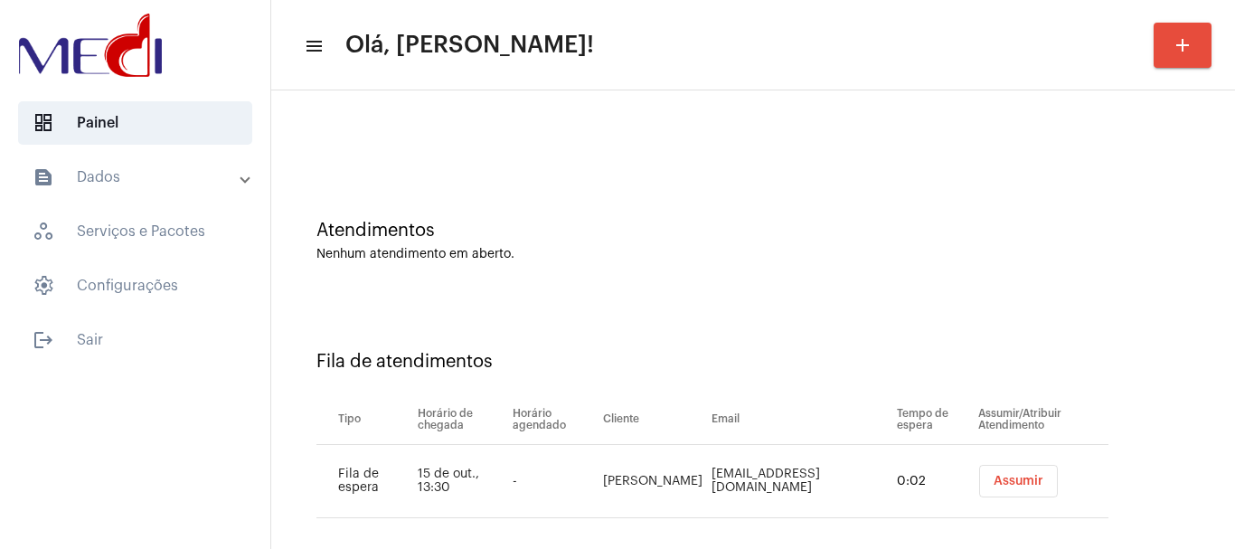
scroll to position [55, 0]
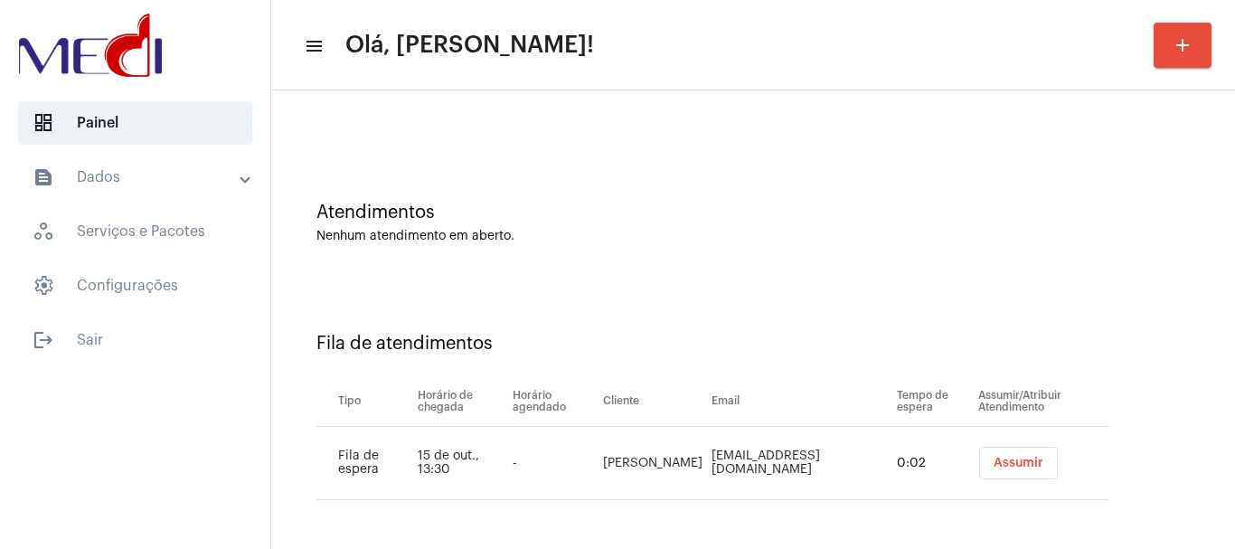
click at [999, 468] on span "Assumir" at bounding box center [1019, 463] width 50 height 13
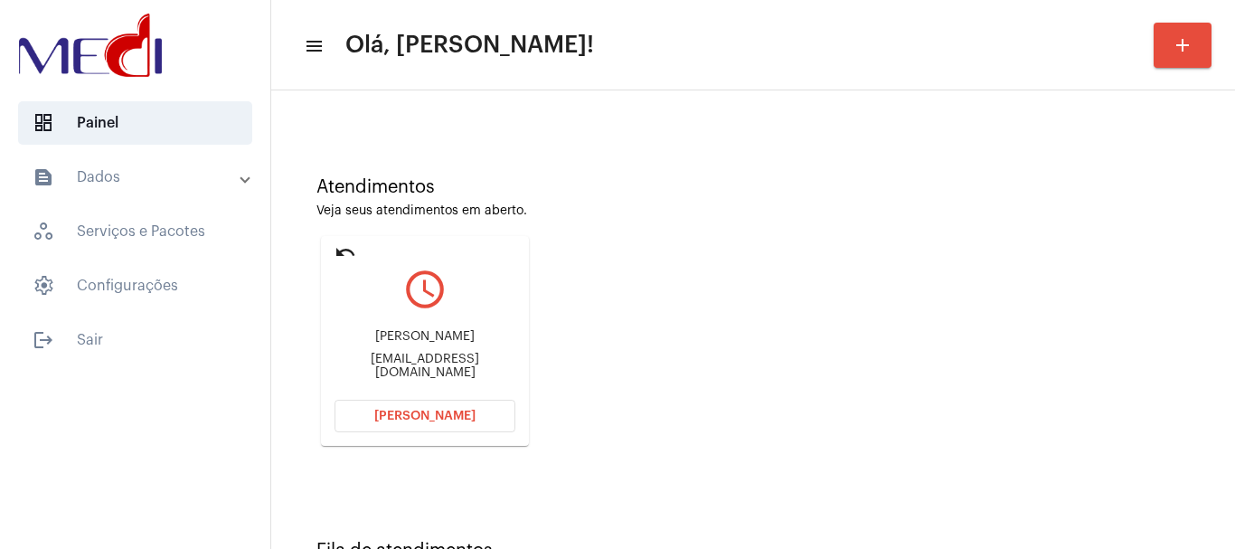
scroll to position [158, 0]
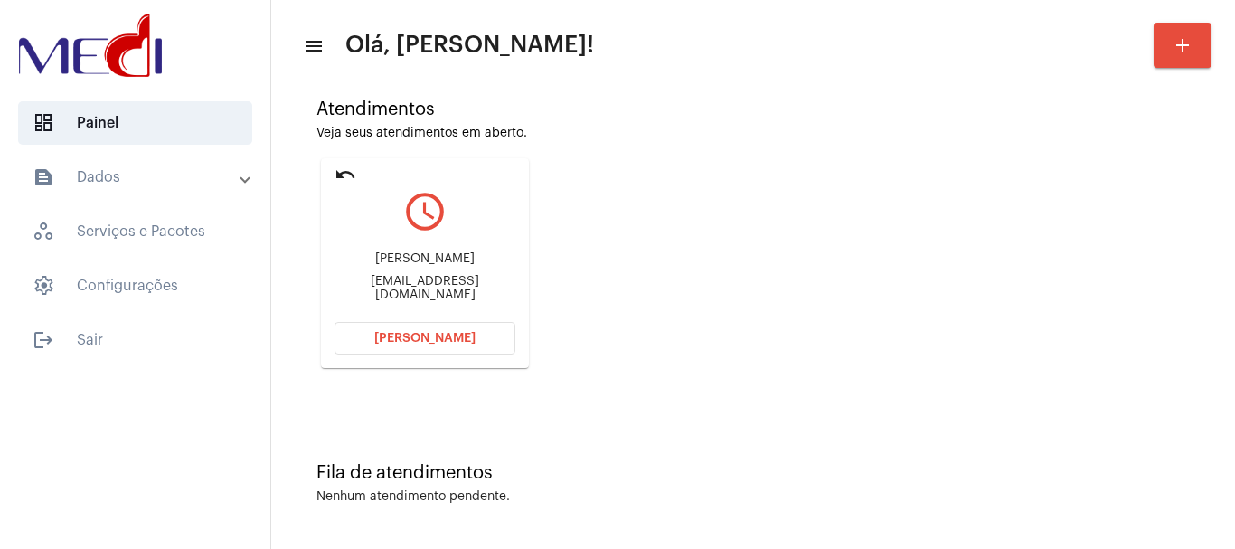
drag, startPoint x: 340, startPoint y: 289, endPoint x: 411, endPoint y: 279, distance: 71.2
click at [411, 279] on div "Gabriela gabrielakurtz@icloud.com" at bounding box center [425, 276] width 181 height 81
copy div "gabrielaku"
click at [430, 336] on span "Abrir Chamada" at bounding box center [424, 338] width 101 height 13
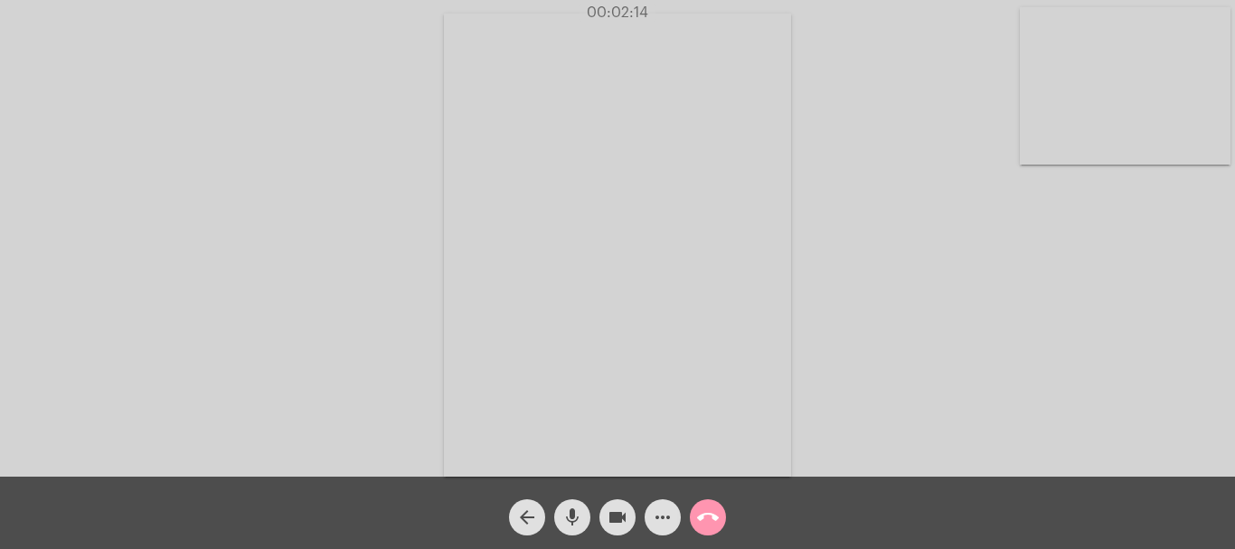
click at [701, 521] on mat-icon "call_end" at bounding box center [708, 517] width 22 height 22
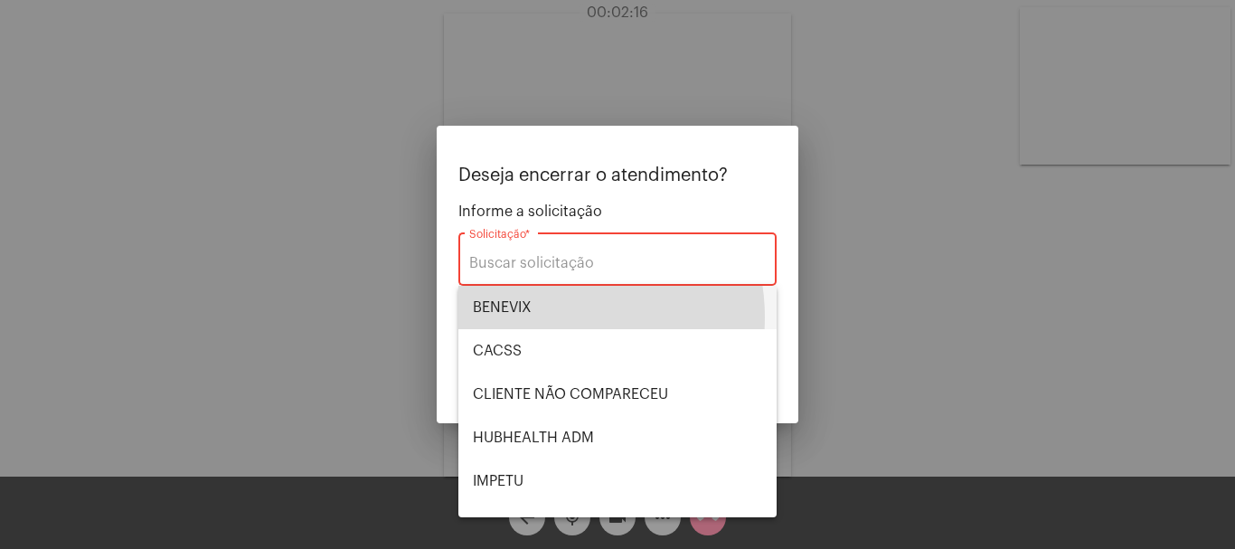
click at [544, 317] on span "BENEVIX" at bounding box center [617, 307] width 289 height 43
type input "BENEVIX"
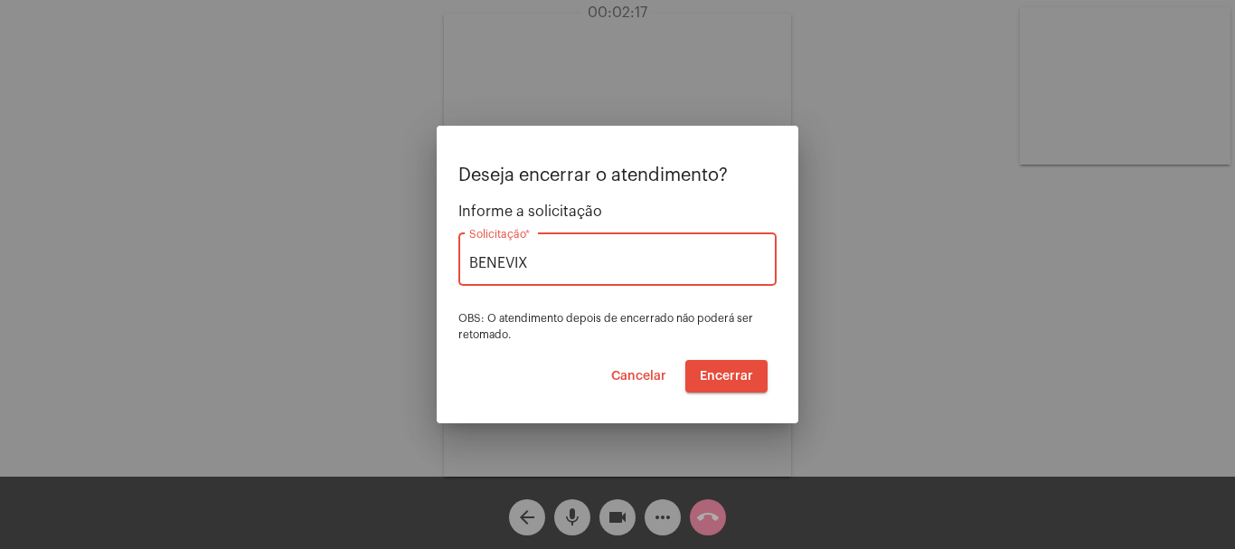
click at [727, 370] on span "Encerrar" at bounding box center [726, 376] width 53 height 13
